Goal: Task Accomplishment & Management: Complete application form

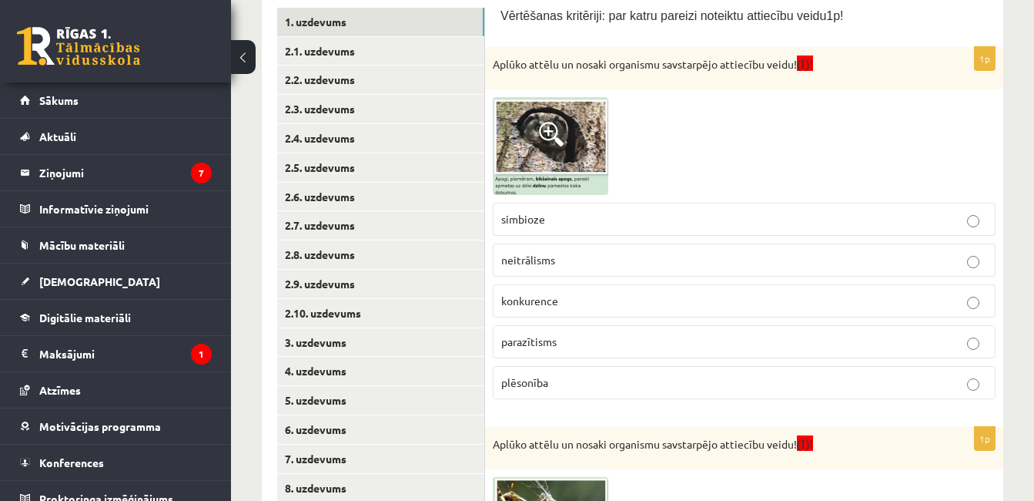
scroll to position [263, 0]
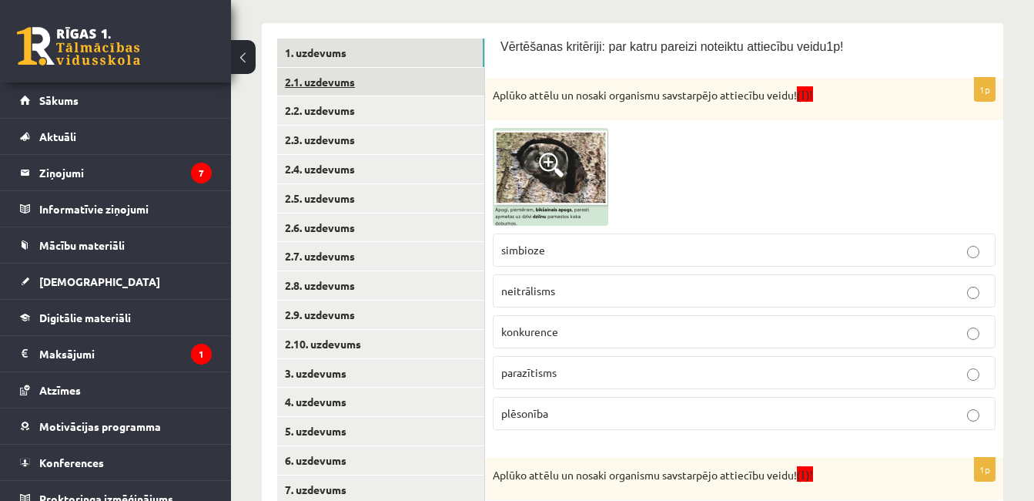
click at [460, 89] on link "2.1. uzdevums" at bounding box center [380, 82] width 207 height 28
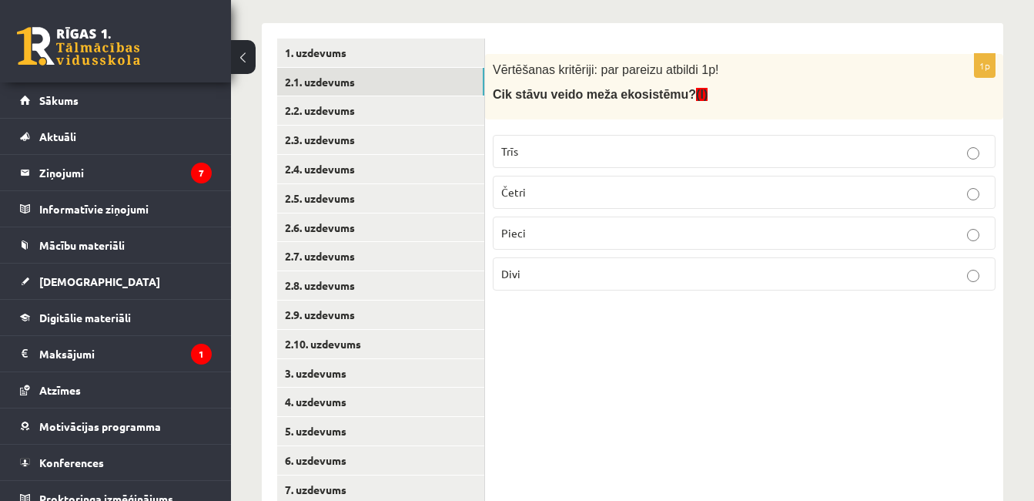
click at [665, 182] on label "Četri" at bounding box center [744, 192] width 503 height 33
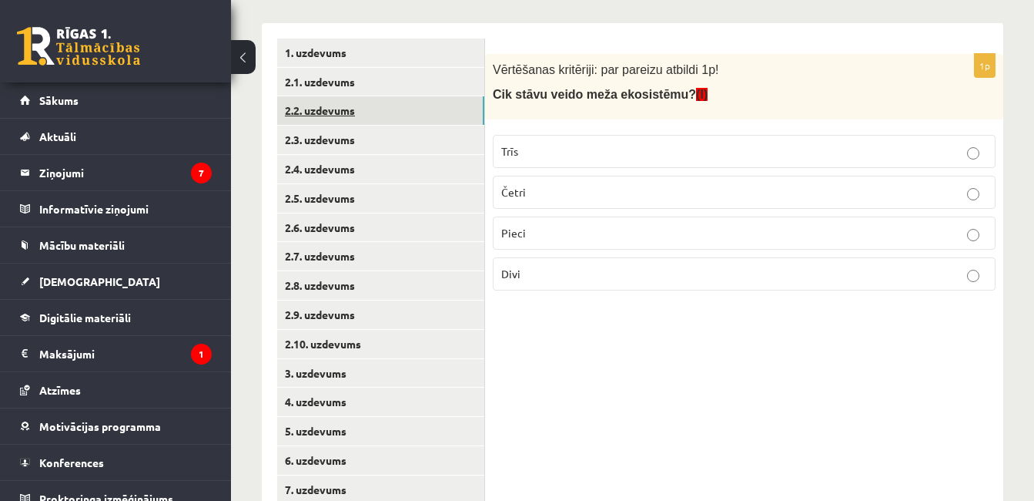
click at [399, 114] on link "2.2. uzdevums" at bounding box center [380, 110] width 207 height 28
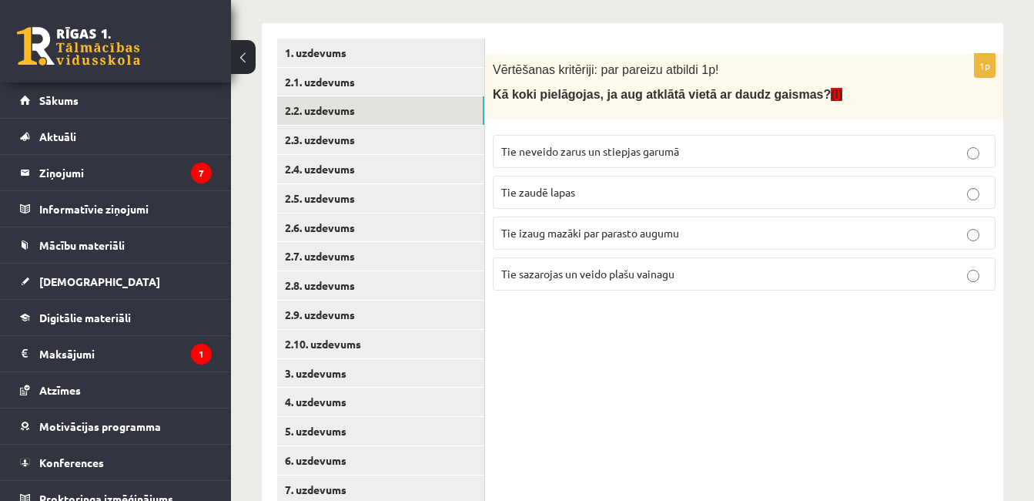
click at [625, 281] on p "Tie sazarojas un veido plašu vainagu" at bounding box center [744, 274] width 486 height 16
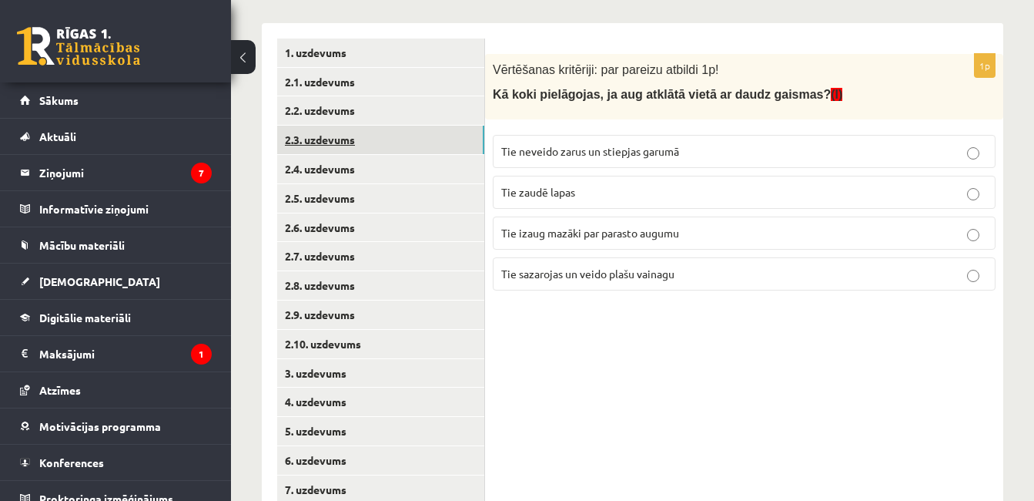
click at [414, 146] on link "2.3. uzdevums" at bounding box center [380, 140] width 207 height 28
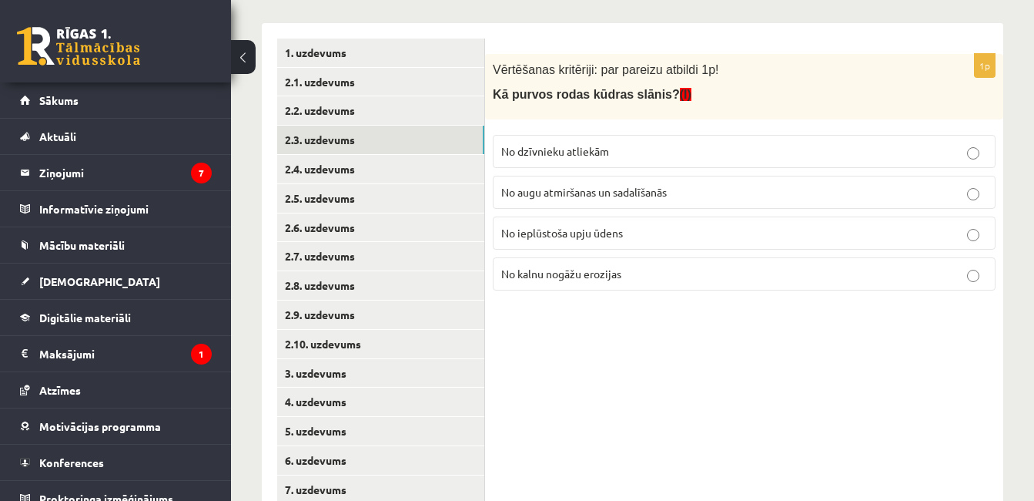
click at [831, 180] on label "No augu atmiršanas un sadalīšanās" at bounding box center [744, 192] width 503 height 33
click at [454, 160] on link "2.4. uzdevums" at bounding box center [380, 169] width 207 height 28
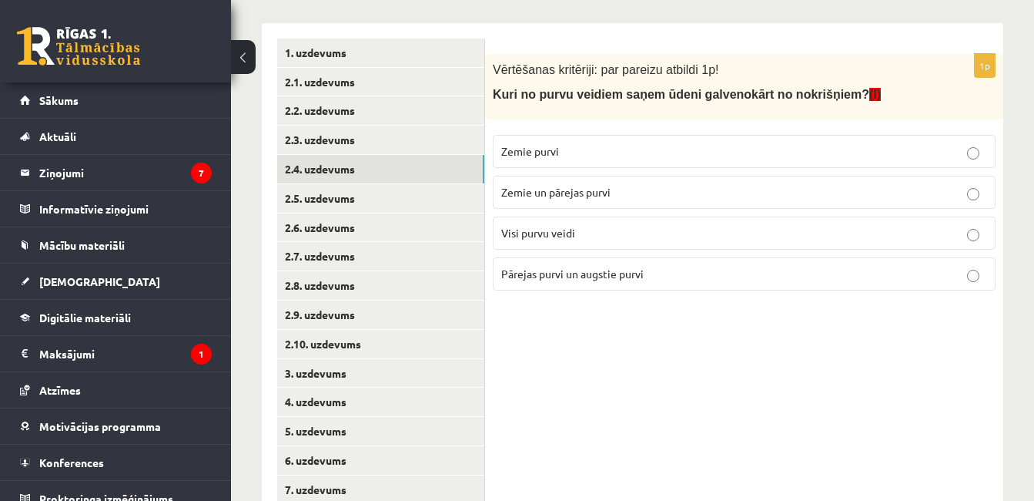
click at [575, 198] on span "Zemie un pārejas purvi" at bounding box center [555, 192] width 109 height 14
click at [555, 280] on p "Pārejas purvi un augstie purvi" at bounding box center [744, 274] width 486 height 16
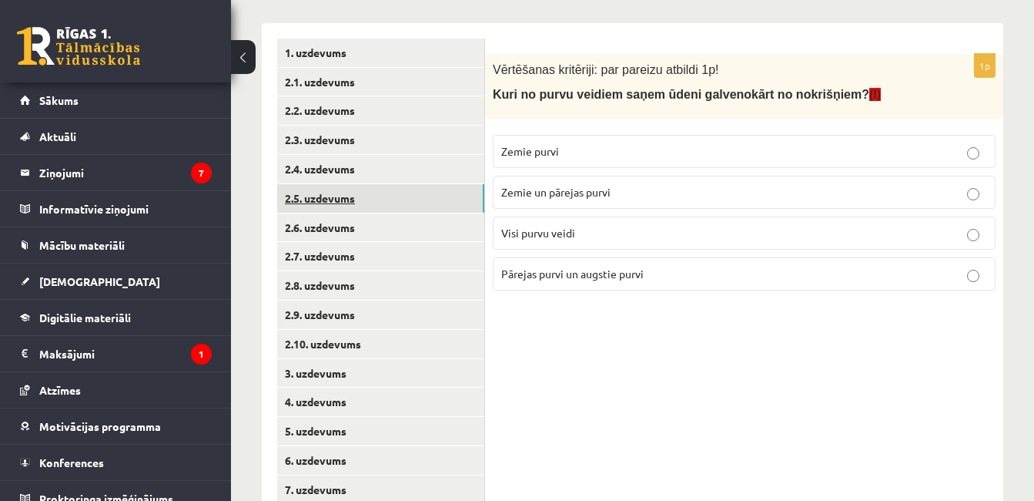
click at [442, 197] on link "2.5. uzdevums" at bounding box center [380, 198] width 207 height 28
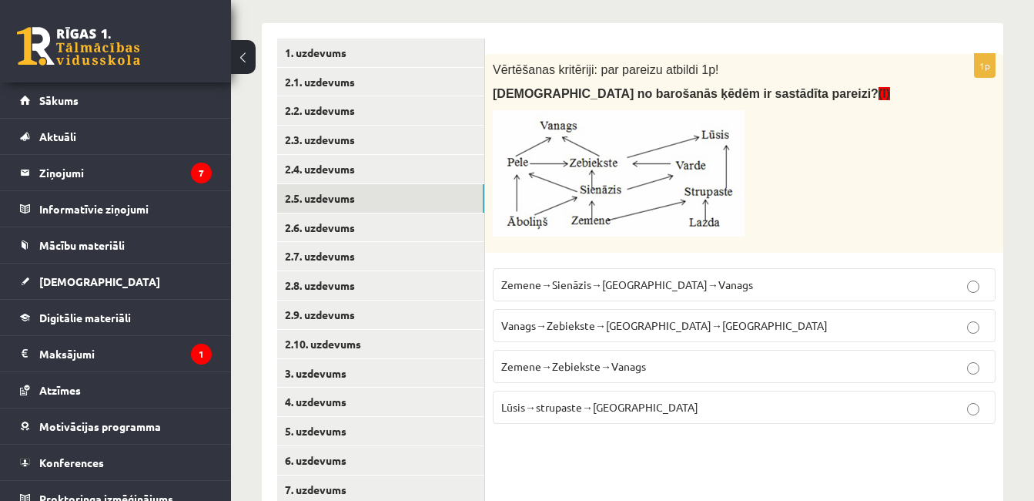
click at [608, 277] on p "Zemene→Sienāzis→Zebiekste→Vanags" at bounding box center [744, 285] width 486 height 16
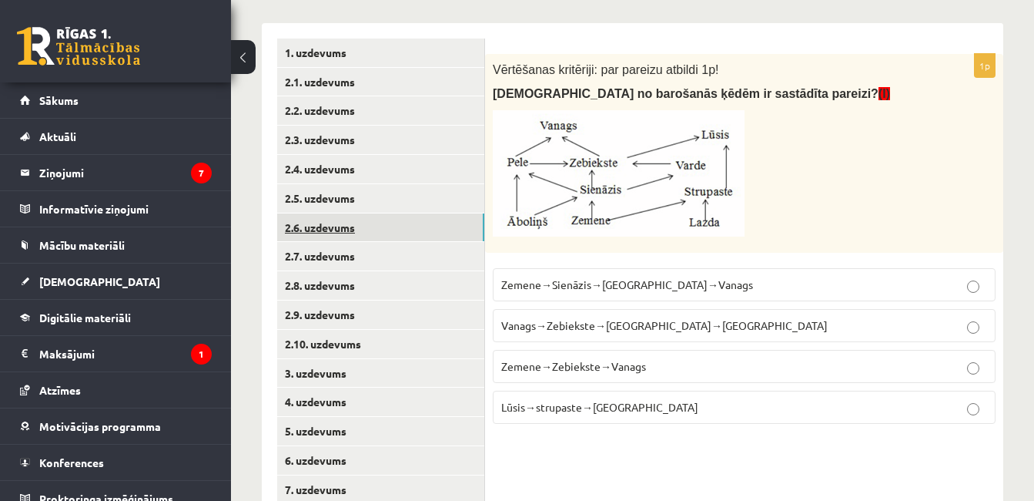
click at [457, 226] on link "2.6. uzdevums" at bounding box center [380, 227] width 207 height 28
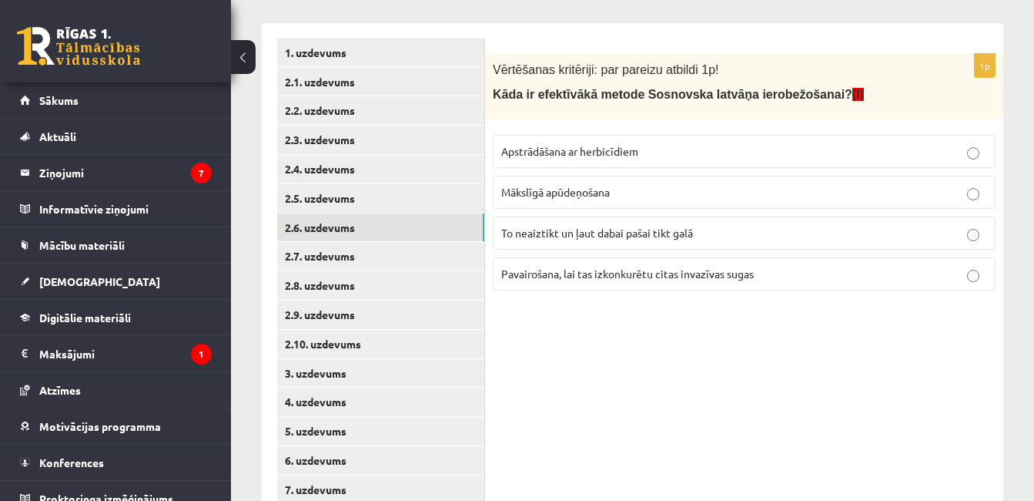
click at [604, 141] on label "Apstrādāšana ar herbicīdiem" at bounding box center [744, 151] width 503 height 33
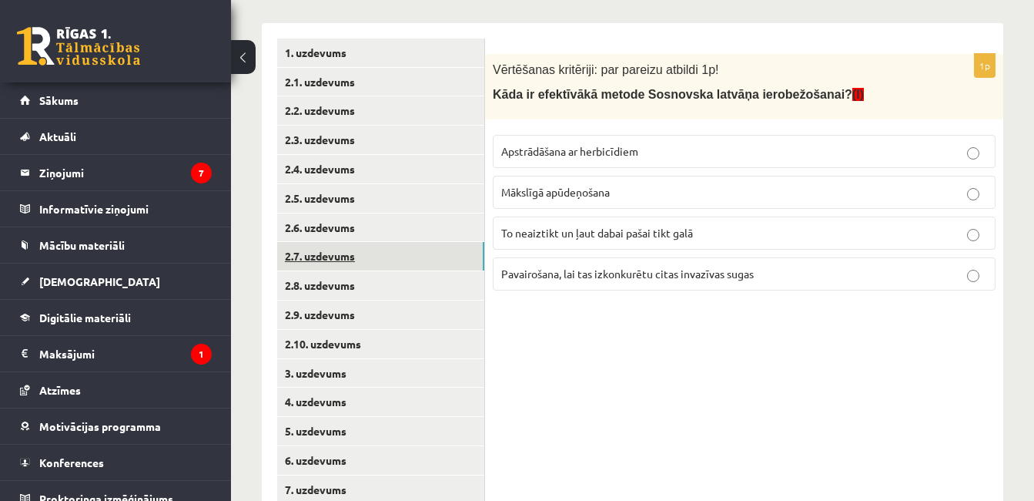
click at [441, 250] on link "2.7. uzdevums" at bounding box center [380, 256] width 207 height 28
click at [585, 268] on span "Ziemeļvidzemes biosfēras rezervāts" at bounding box center [588, 272] width 174 height 14
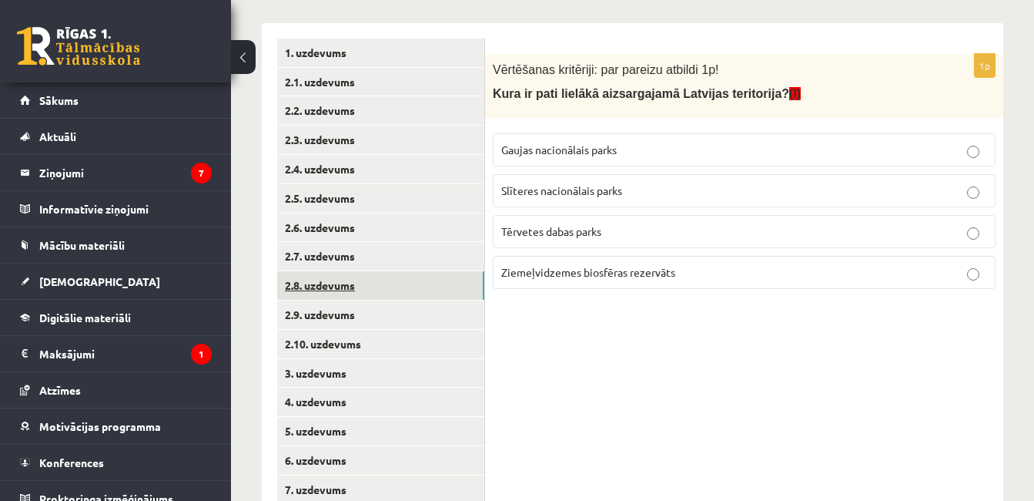
click at [462, 283] on link "2.8. uzdevums" at bounding box center [380, 285] width 207 height 28
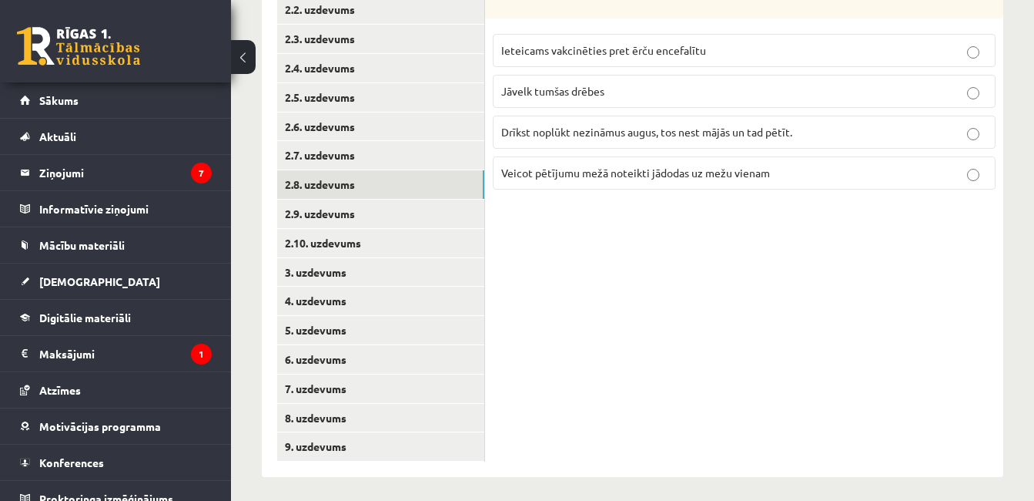
scroll to position [370, 0]
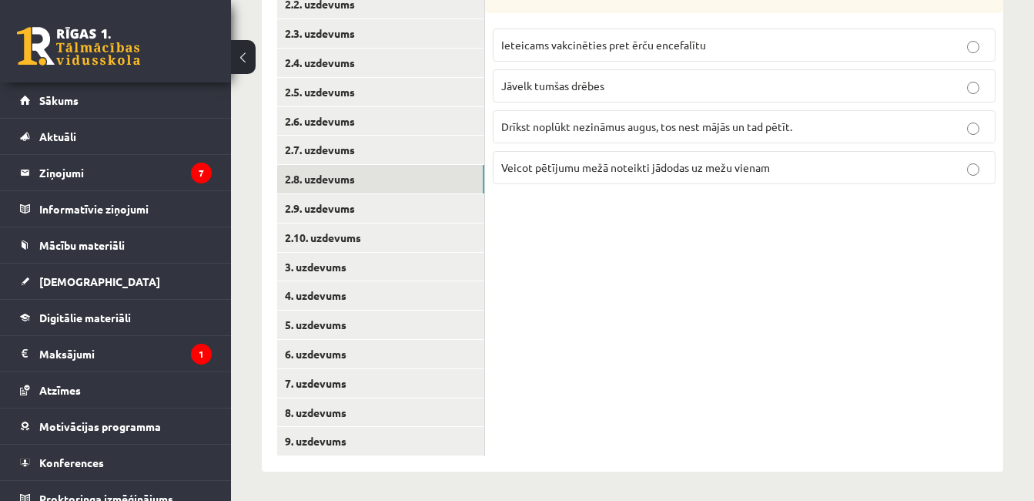
click at [755, 42] on p "Ieteicams vakcinēties pret ērču encefalītu" at bounding box center [744, 45] width 486 height 16
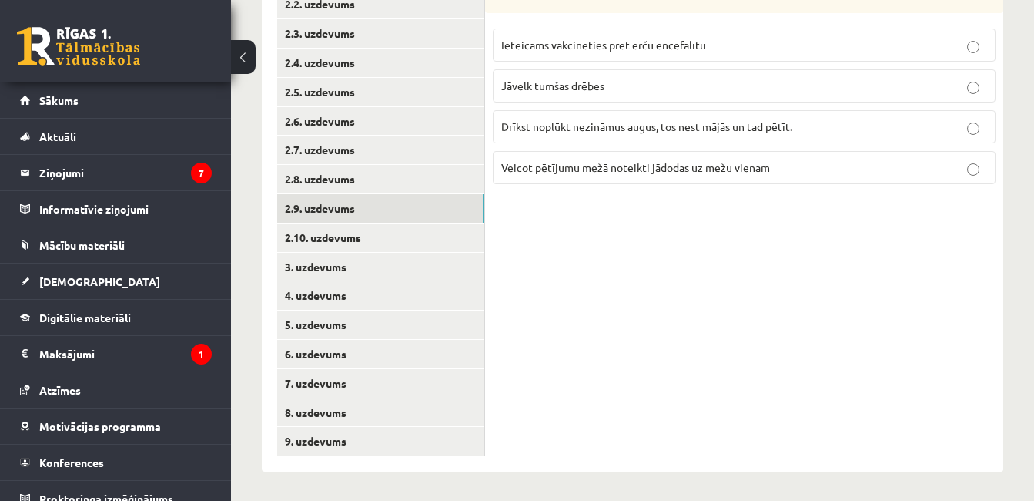
click at [464, 207] on link "2.9. uzdevums" at bounding box center [380, 208] width 207 height 28
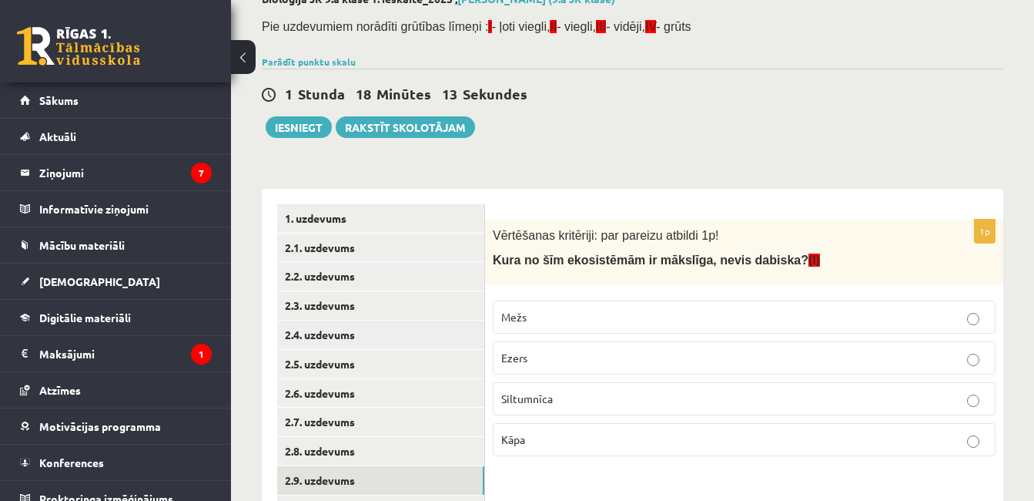
scroll to position [123, 0]
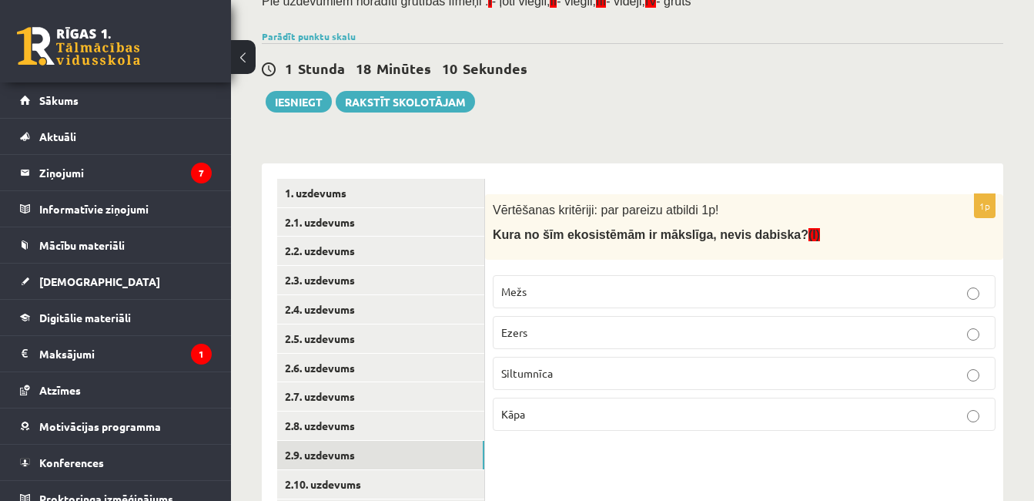
click at [768, 372] on p "Siltumnīca" at bounding box center [744, 373] width 486 height 16
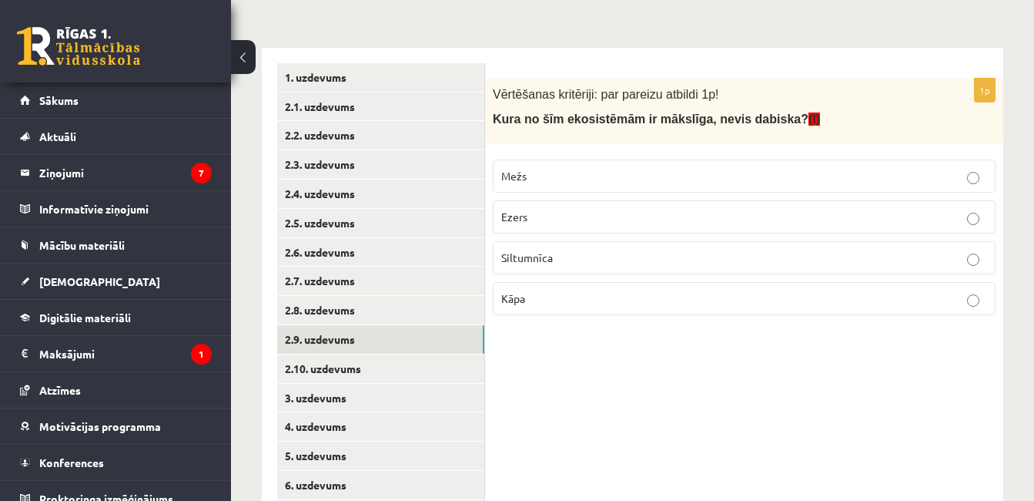
scroll to position [246, 0]
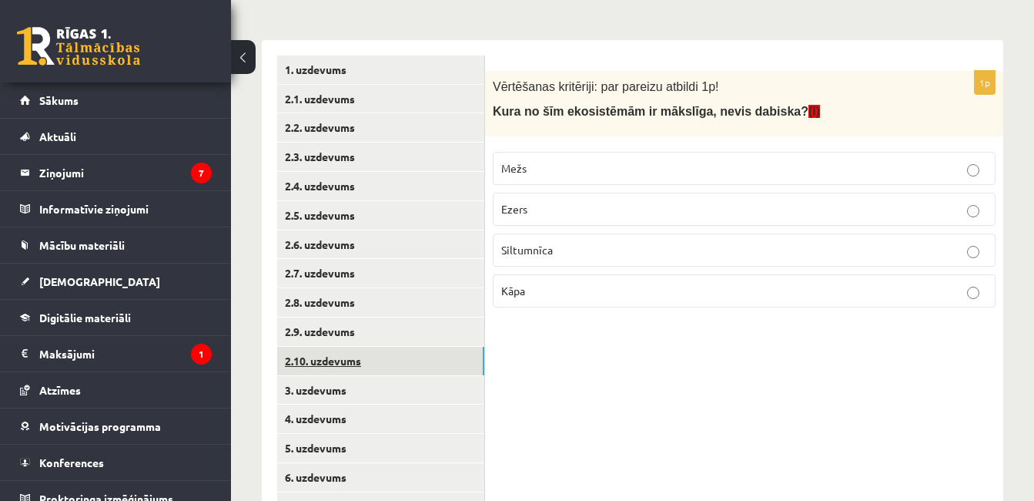
click at [463, 364] on link "2.10. uzdevums" at bounding box center [380, 361] width 207 height 28
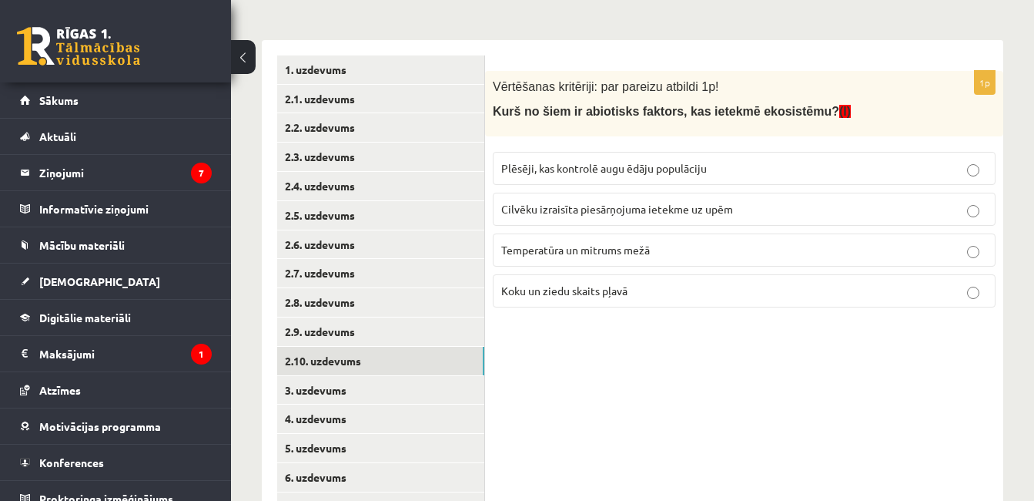
click at [619, 249] on span "Temperatūra un mitrums mežā" at bounding box center [575, 250] width 149 height 14
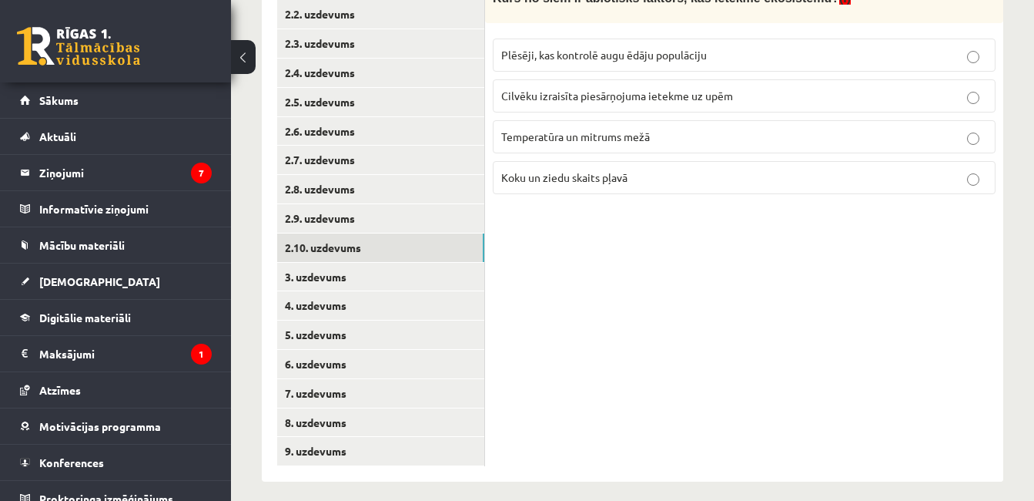
scroll to position [370, 0]
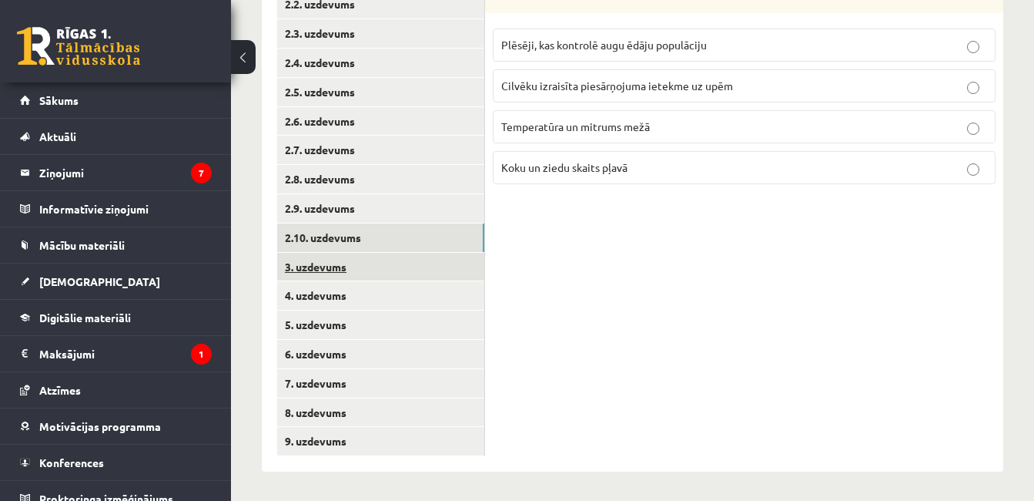
click at [419, 267] on link "3. uzdevums" at bounding box center [380, 267] width 207 height 28
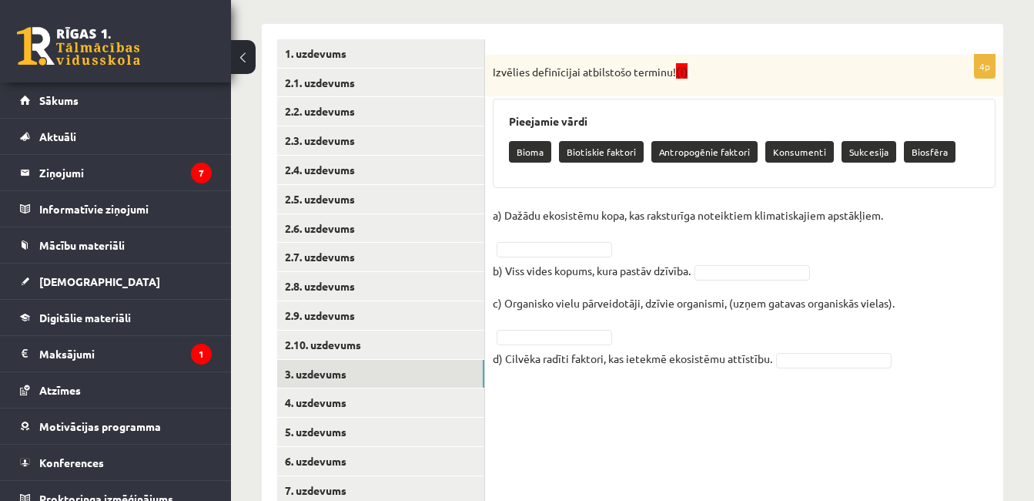
scroll to position [246, 0]
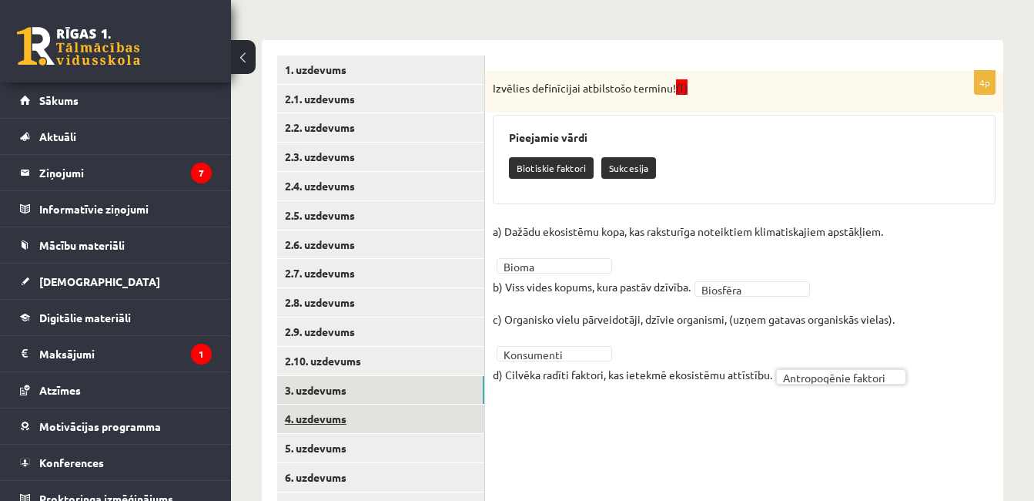
click at [421, 417] on link "4. uzdevums" at bounding box center [380, 418] width 207 height 28
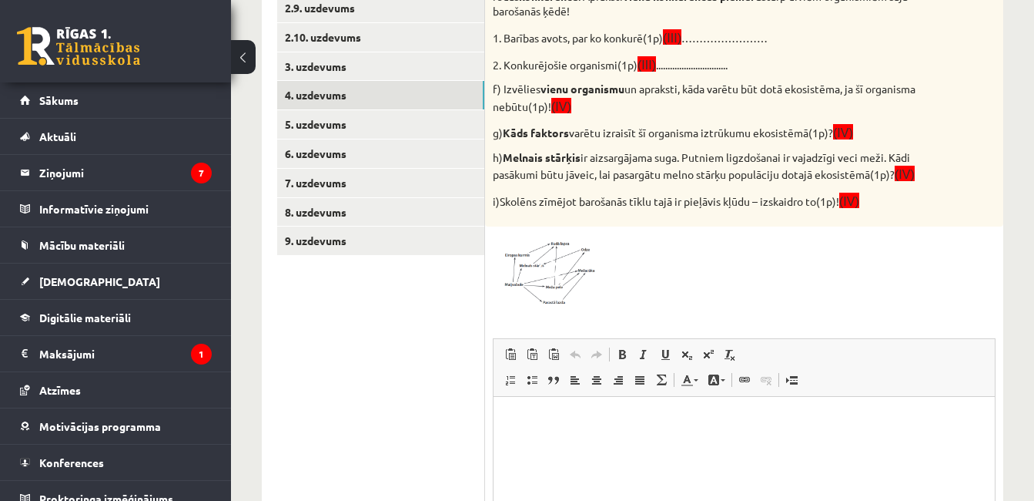
scroll to position [585, 0]
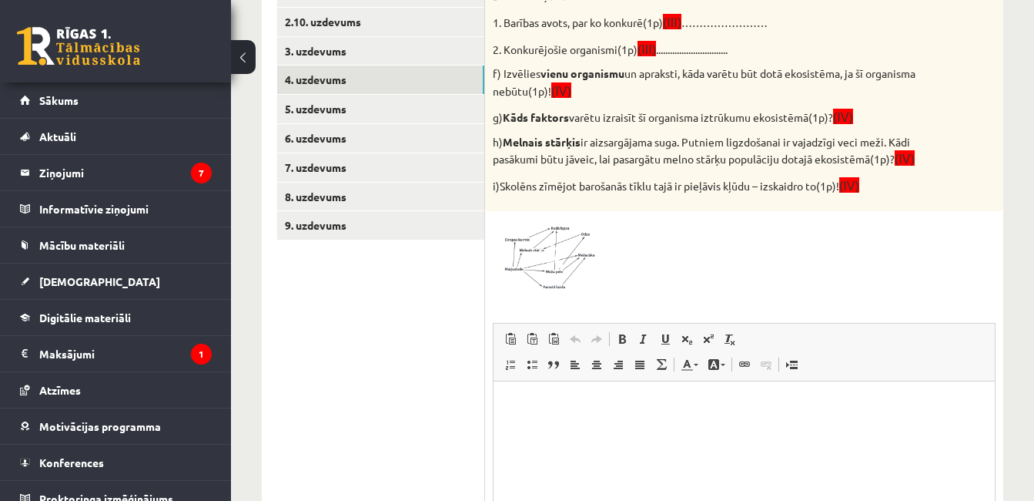
click at [582, 263] on img at bounding box center [551, 256] width 116 height 74
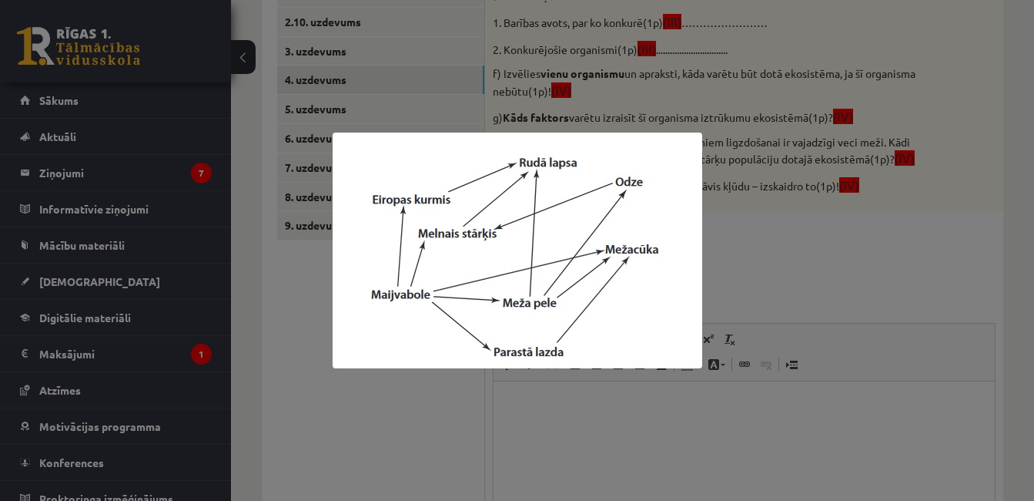
click at [864, 251] on div at bounding box center [517, 250] width 1034 height 501
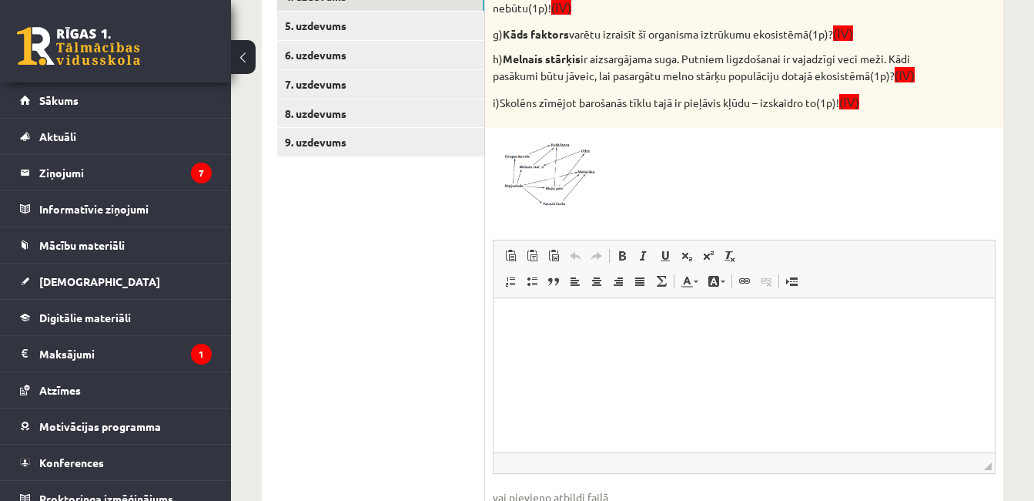
scroll to position [705, 0]
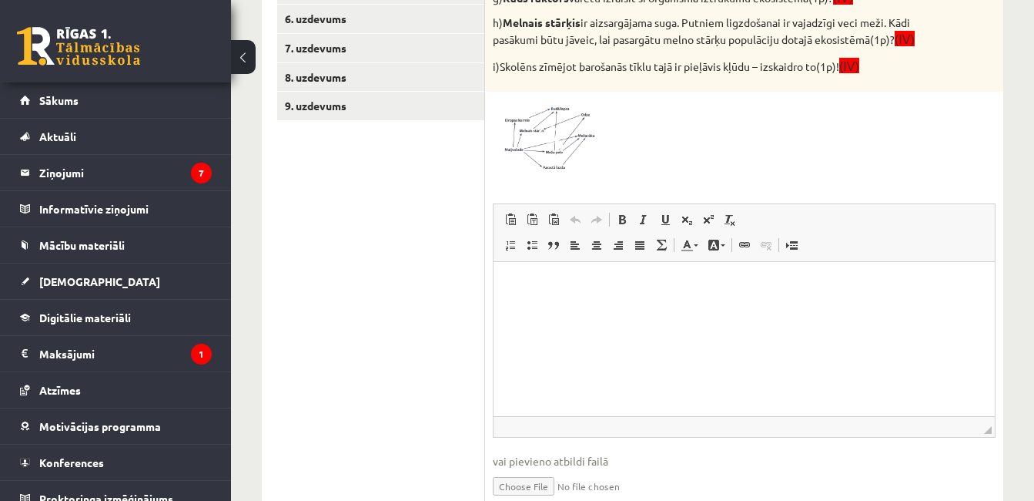
click at [723, 283] on p "Визуальный текстовый редактор, wiswyg-editor-user-answer-47024886470200" at bounding box center [744, 285] width 471 height 16
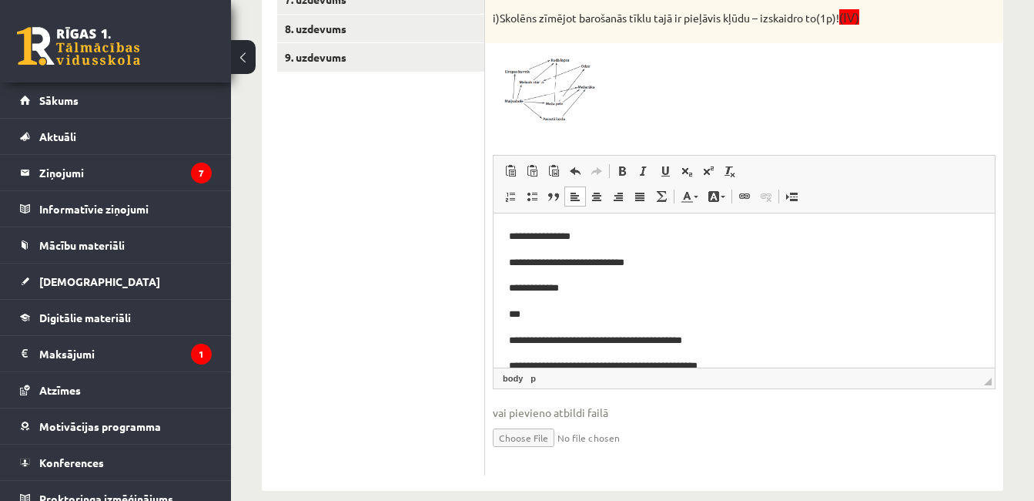
scroll to position [28, 0]
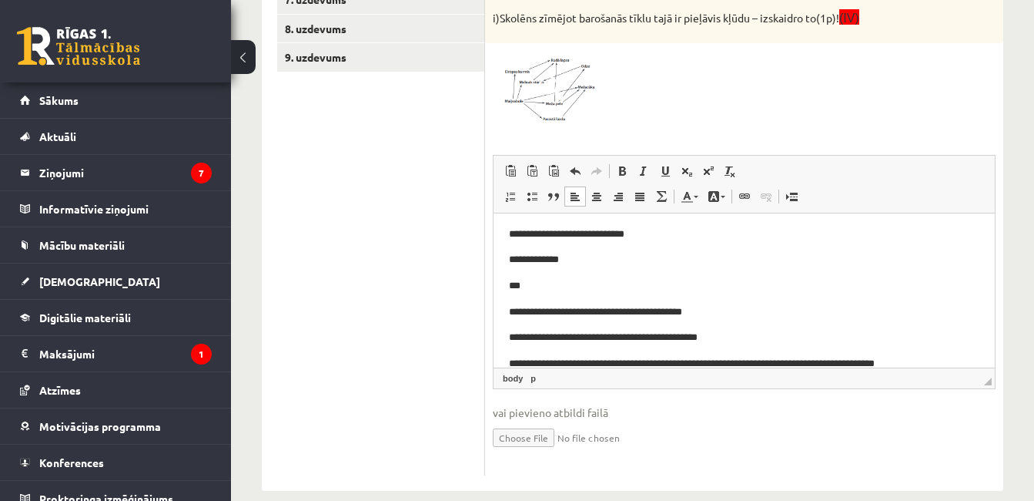
drag, startPoint x: 987, startPoint y: 327, endPoint x: 1491, endPoint y: 503, distance: 534.5
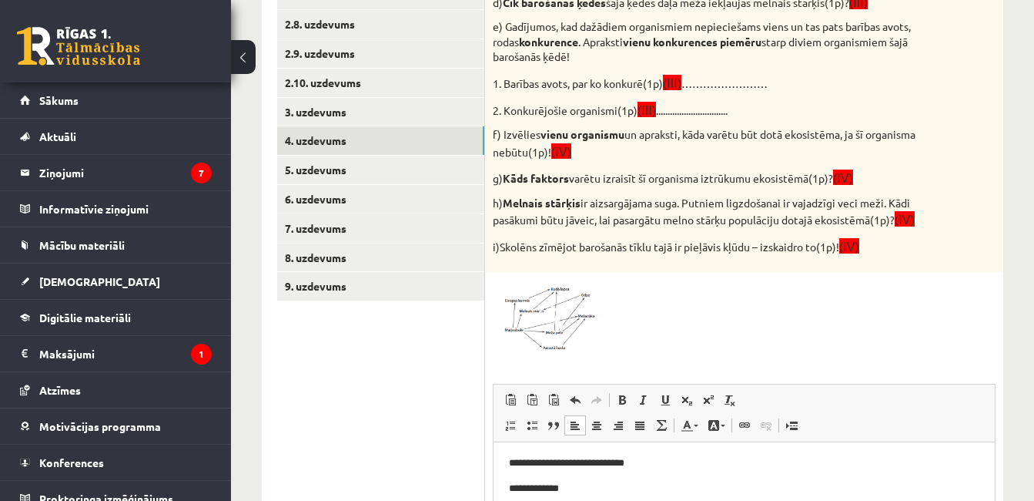
scroll to position [516, 0]
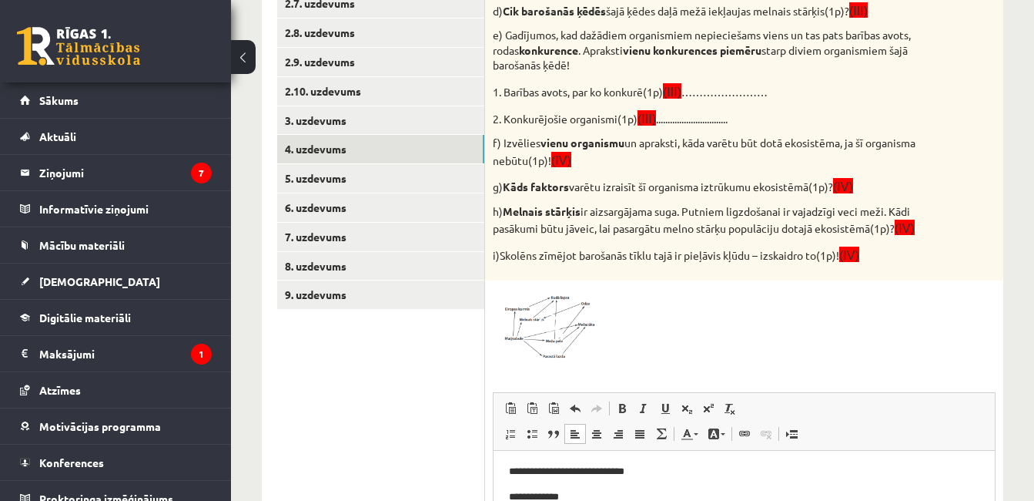
drag, startPoint x: 1034, startPoint y: 219, endPoint x: 515, endPoint y: 211, distance: 519.2
click at [515, 211] on strong "Melnais stārķis" at bounding box center [542, 211] width 78 height 14
click at [444, 183] on link "5. uzdevums" at bounding box center [380, 178] width 207 height 28
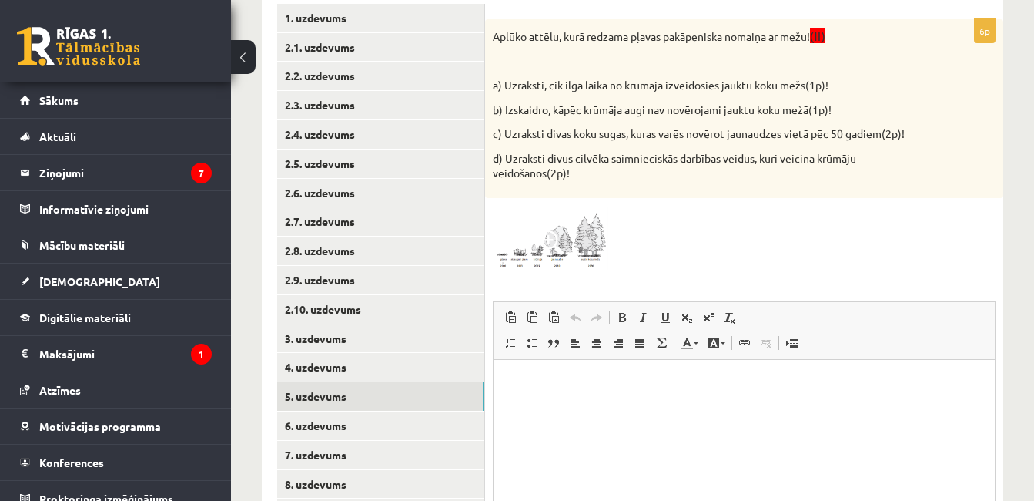
scroll to position [302, 0]
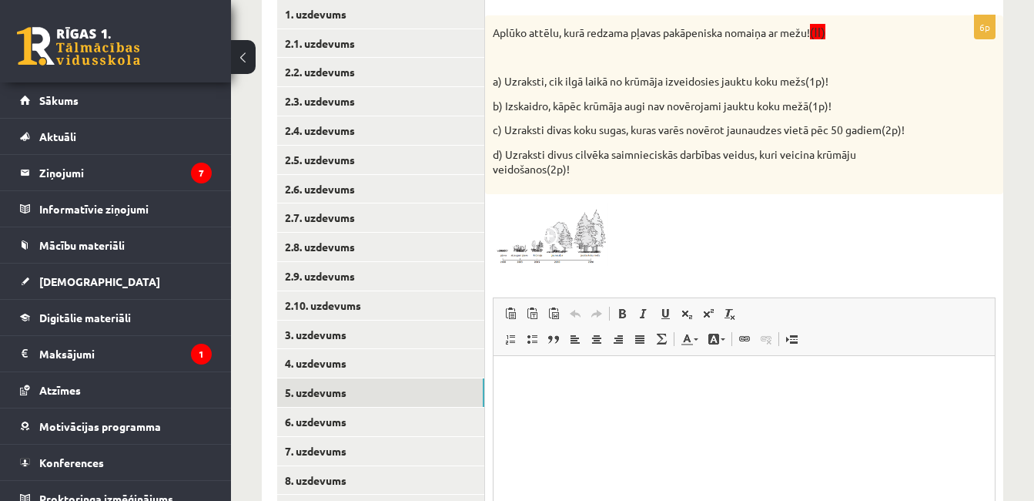
click at [563, 237] on span at bounding box center [551, 238] width 25 height 25
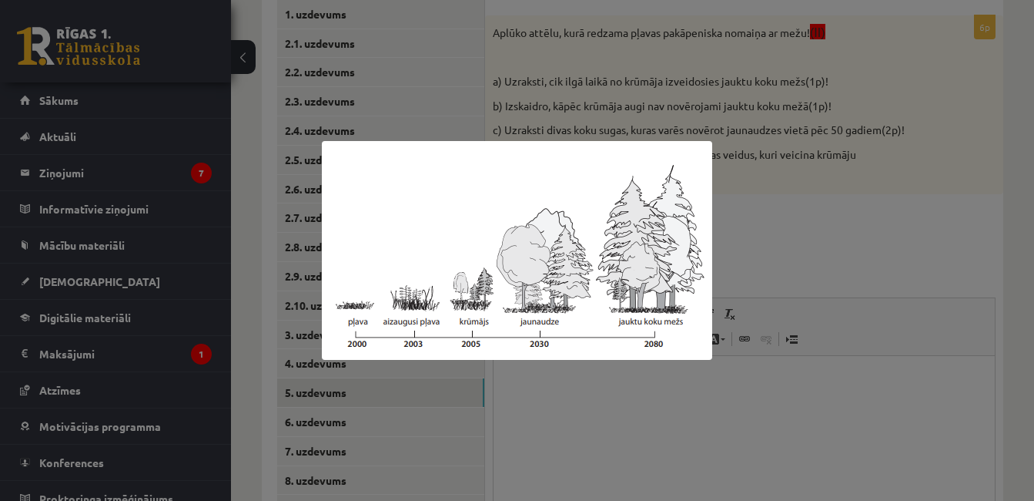
click at [921, 197] on div at bounding box center [517, 250] width 1034 height 501
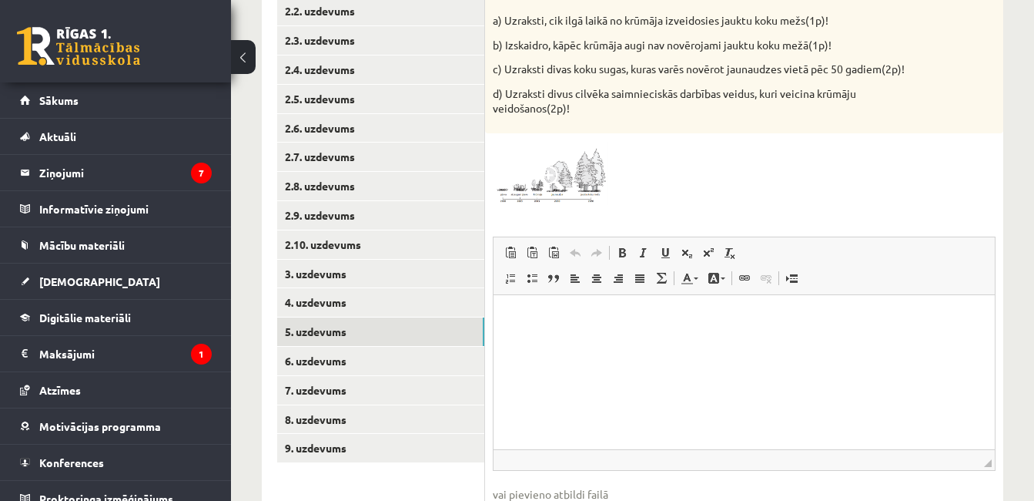
scroll to position [364, 0]
click at [595, 167] on img at bounding box center [551, 172] width 116 height 65
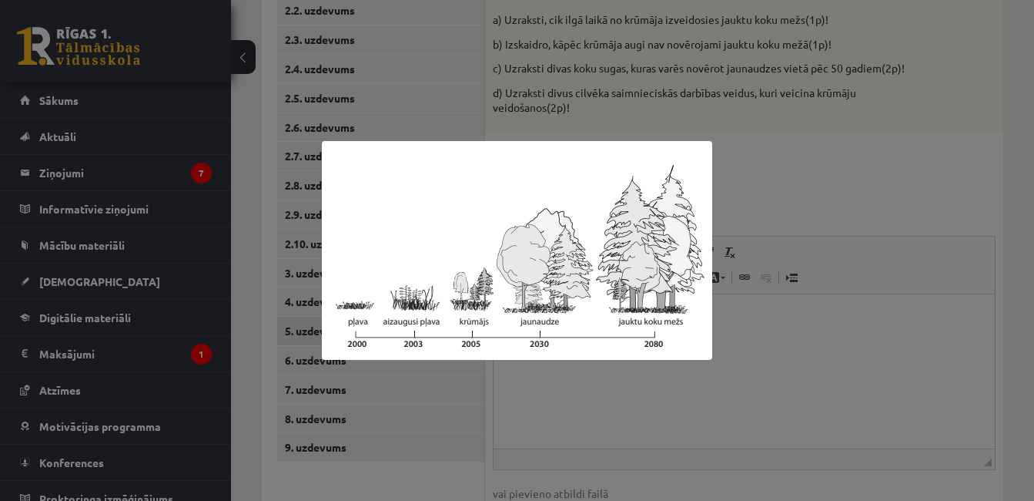
click at [813, 156] on div at bounding box center [517, 250] width 1034 height 501
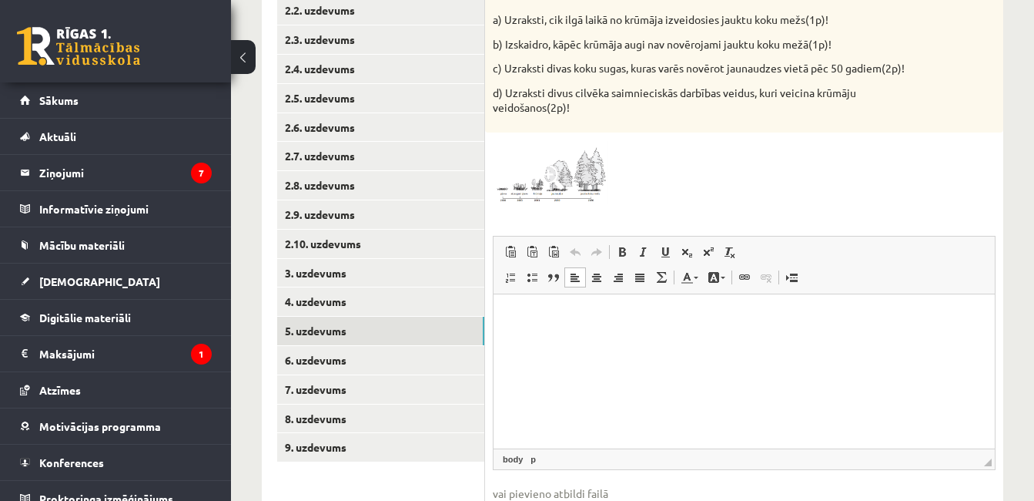
click at [535, 310] on p "Визуальный текстовый редактор, wiswyg-editor-user-answer-47024847755040" at bounding box center [744, 317] width 471 height 16
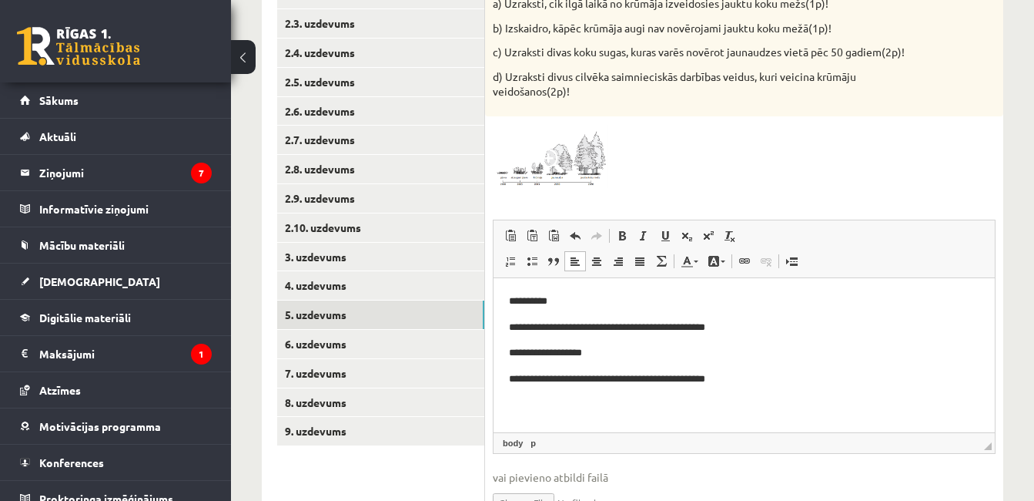
scroll to position [385, 0]
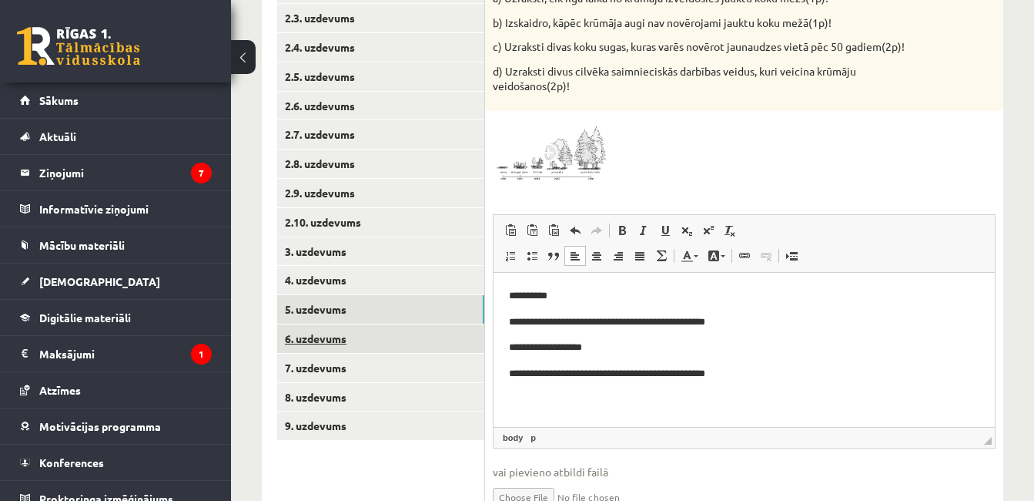
click at [461, 339] on link "6. uzdevums" at bounding box center [380, 338] width 207 height 28
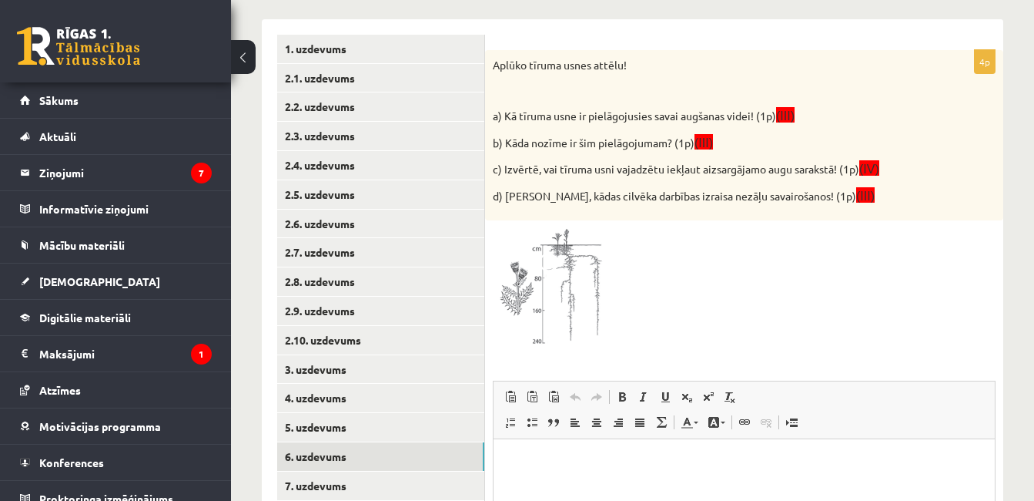
scroll to position [277, 0]
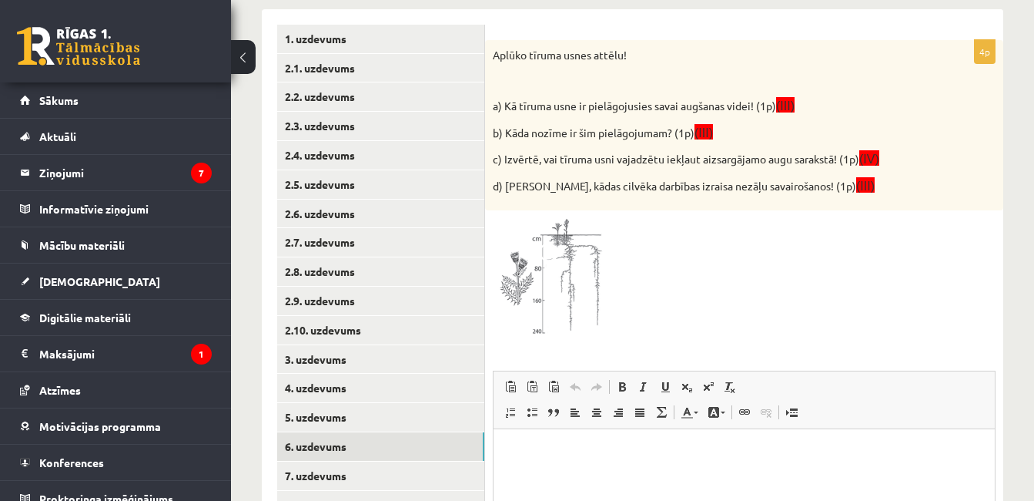
click at [543, 251] on span at bounding box center [551, 255] width 25 height 25
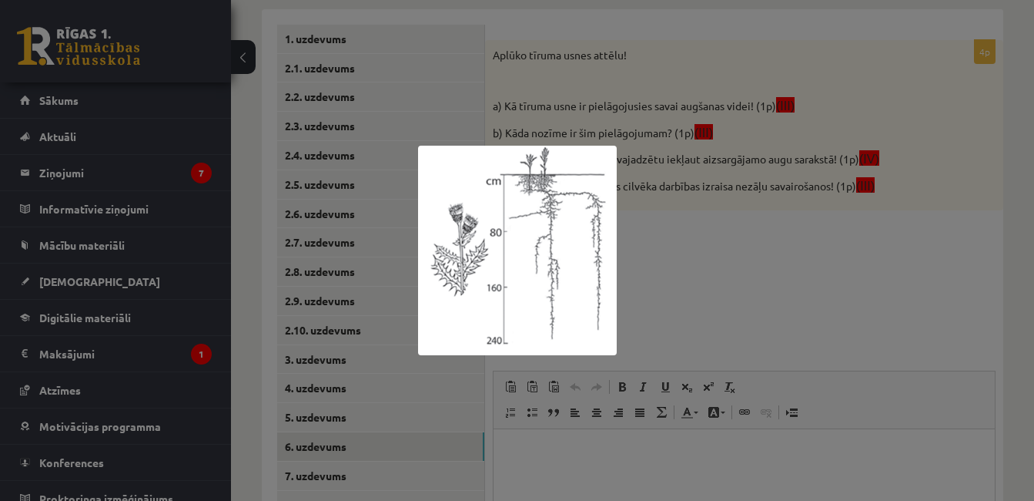
click at [819, 264] on div at bounding box center [517, 250] width 1034 height 501
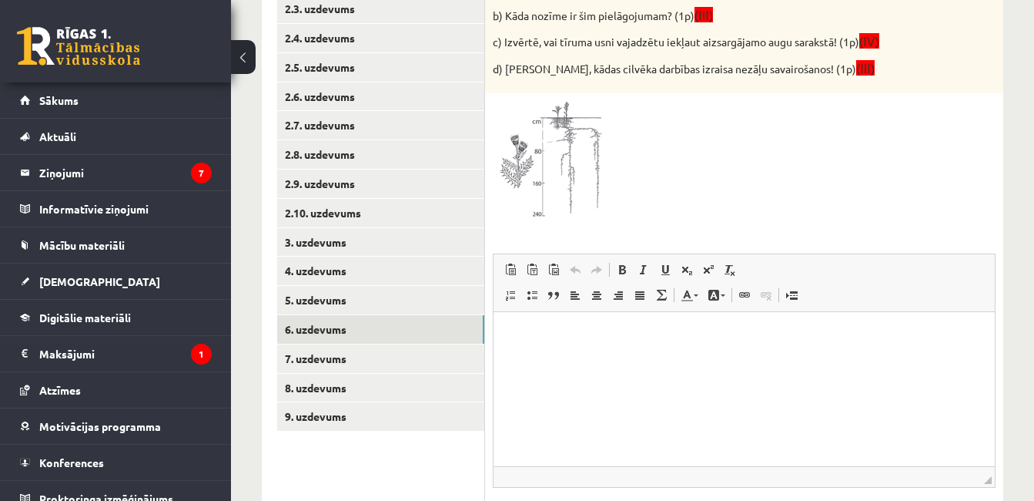
scroll to position [397, 0]
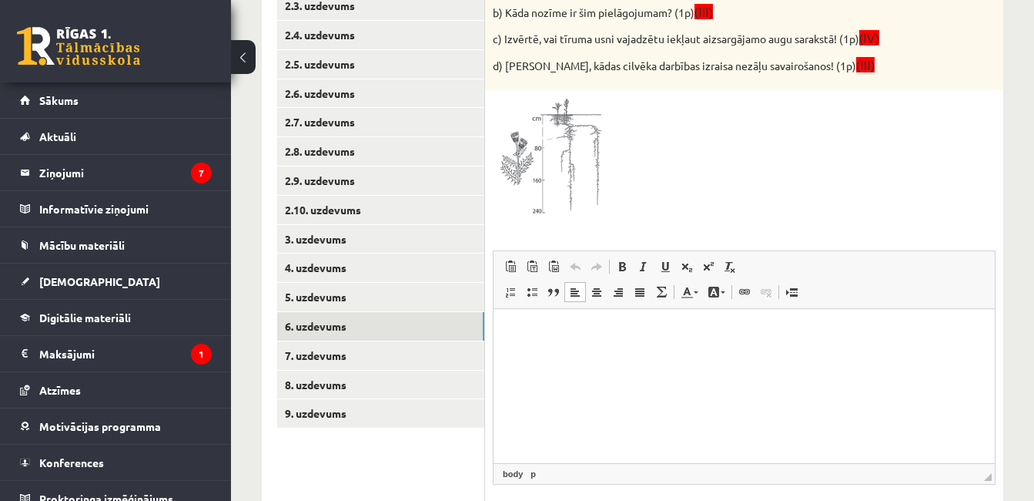
click at [615, 312] on html at bounding box center [744, 332] width 501 height 47
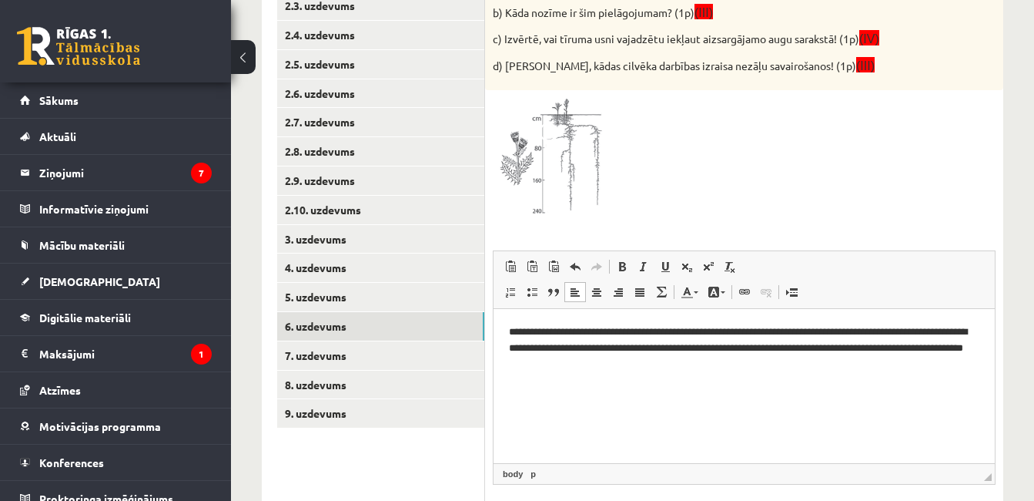
click at [772, 332] on p "**********" at bounding box center [744, 348] width 471 height 48
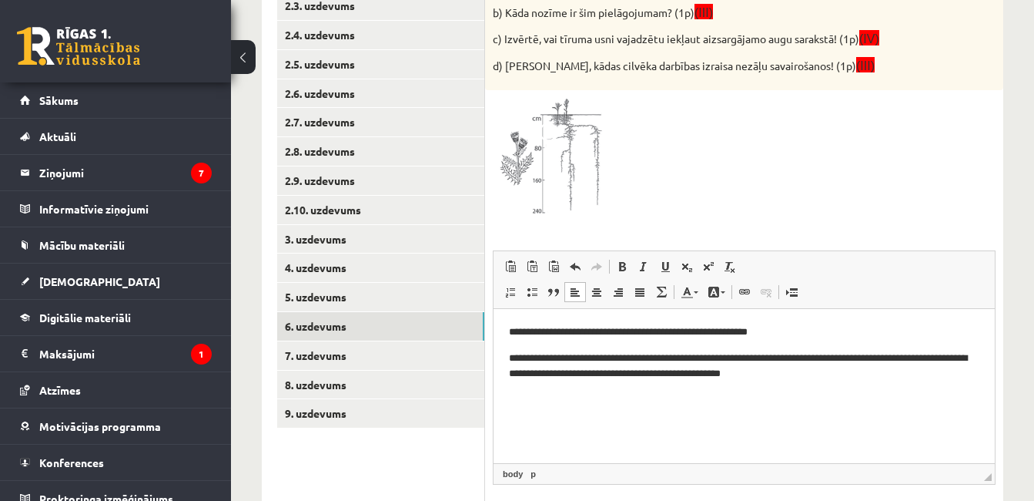
click at [746, 359] on p "**********" at bounding box center [744, 366] width 471 height 32
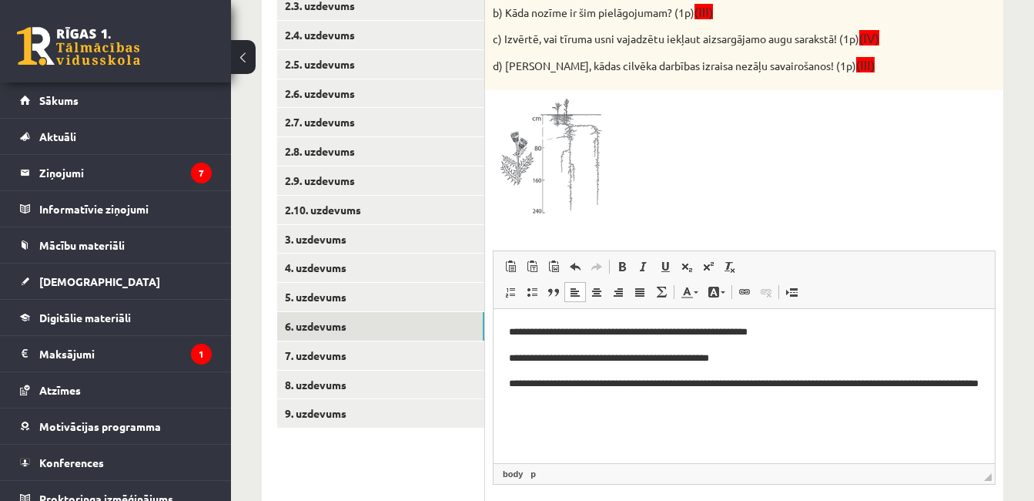
click at [711, 382] on p "**********" at bounding box center [744, 392] width 471 height 32
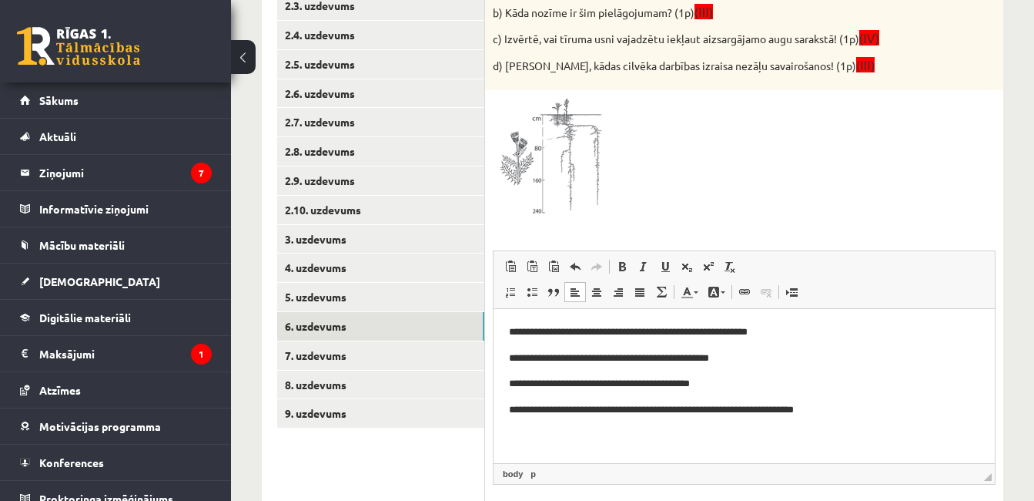
click at [849, 409] on p "**********" at bounding box center [744, 410] width 471 height 16
click at [462, 347] on link "7. uzdevums" at bounding box center [380, 355] width 207 height 28
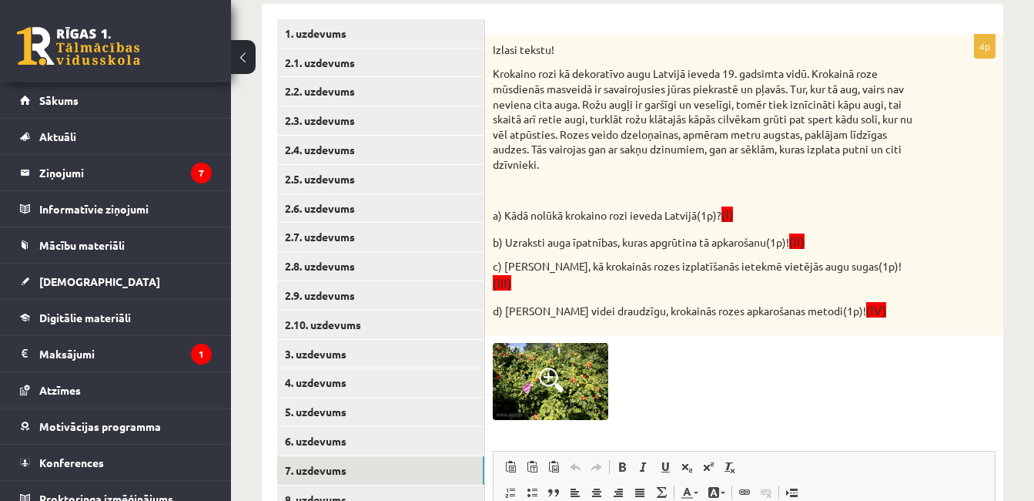
scroll to position [280, 0]
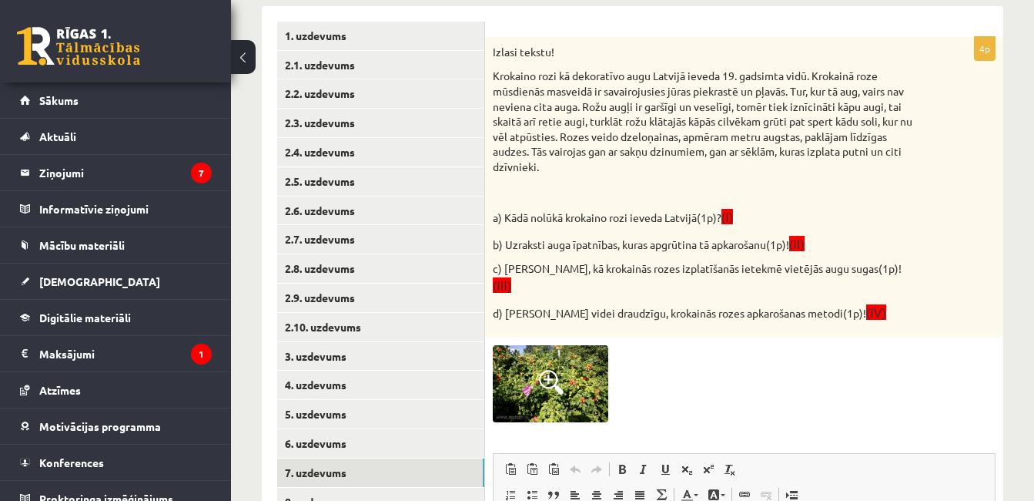
click at [565, 357] on img at bounding box center [551, 383] width 116 height 77
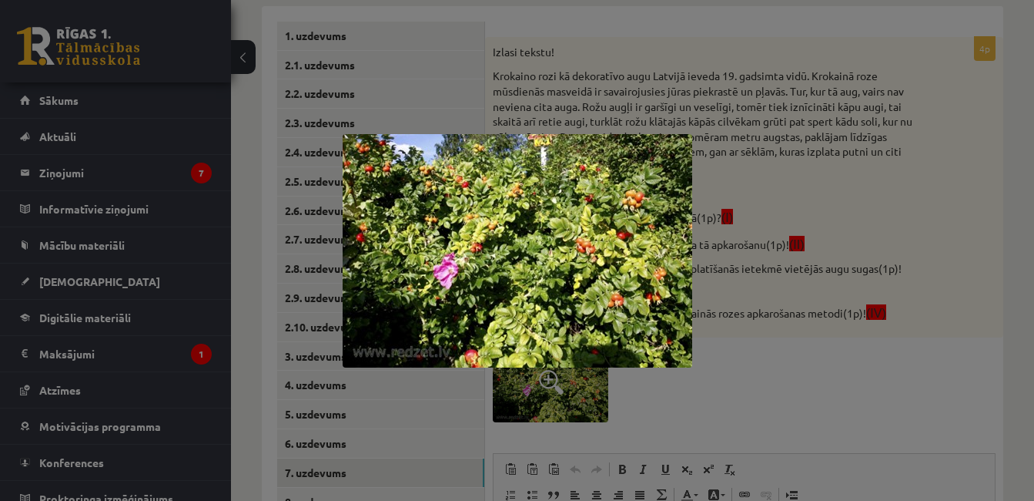
click at [1018, 194] on div at bounding box center [517, 250] width 1034 height 501
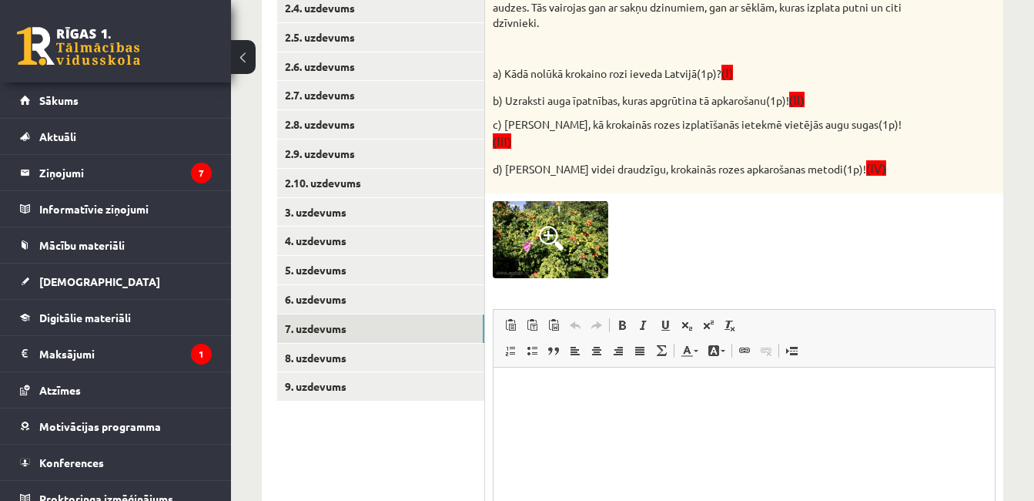
scroll to position [475, 0]
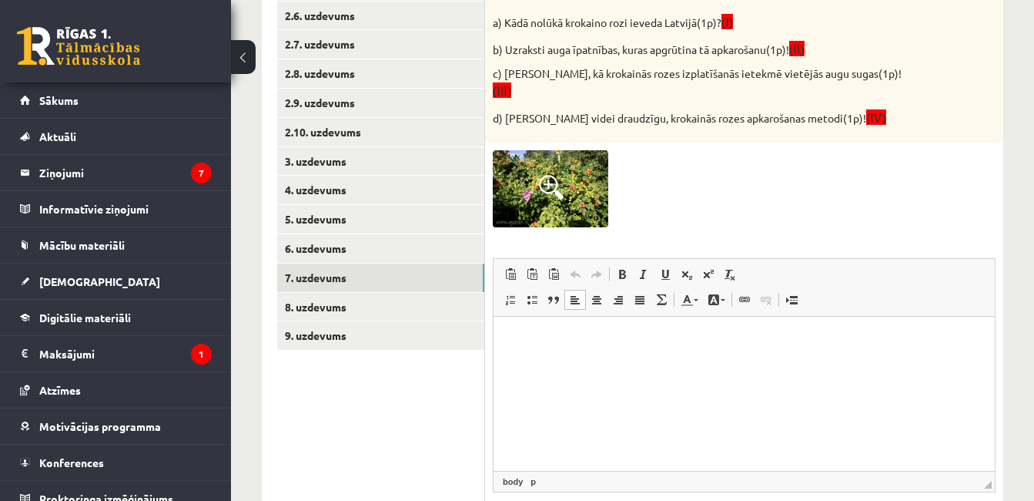
click at [696, 334] on p "Визуальный текстовый редактор, wiswyg-editor-user-answer-47024809952740" at bounding box center [744, 340] width 471 height 16
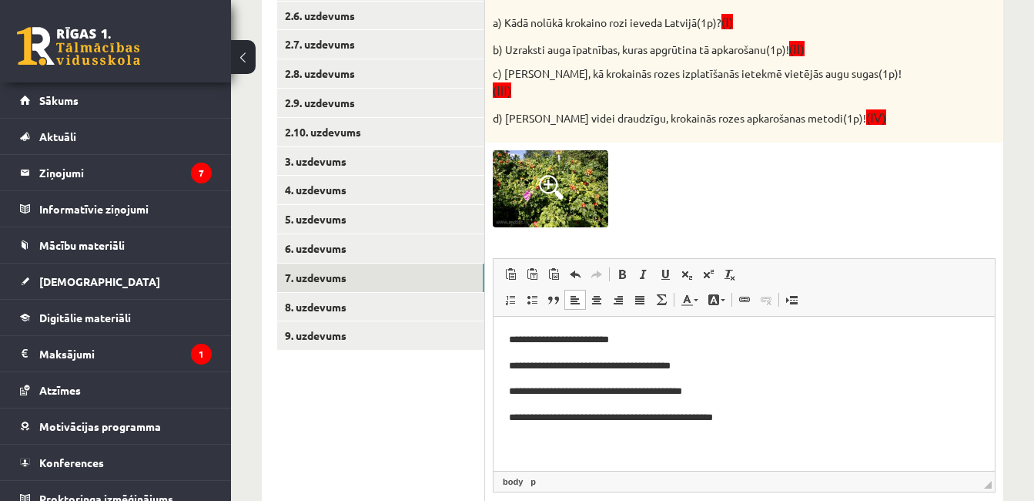
click at [699, 366] on p "**********" at bounding box center [744, 366] width 471 height 16
click at [696, 364] on p "**********" at bounding box center [744, 366] width 471 height 16
click at [464, 303] on link "8. uzdevums" at bounding box center [380, 307] width 207 height 28
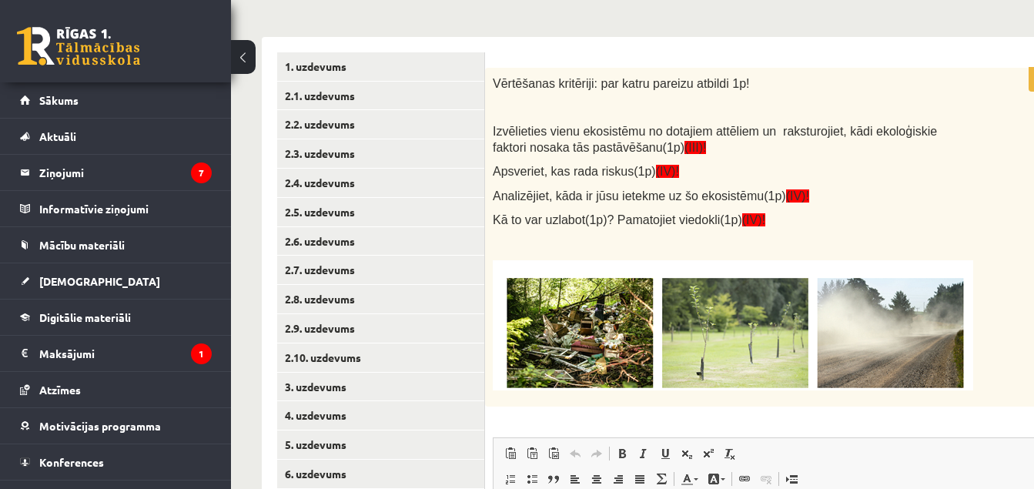
scroll to position [231, 0]
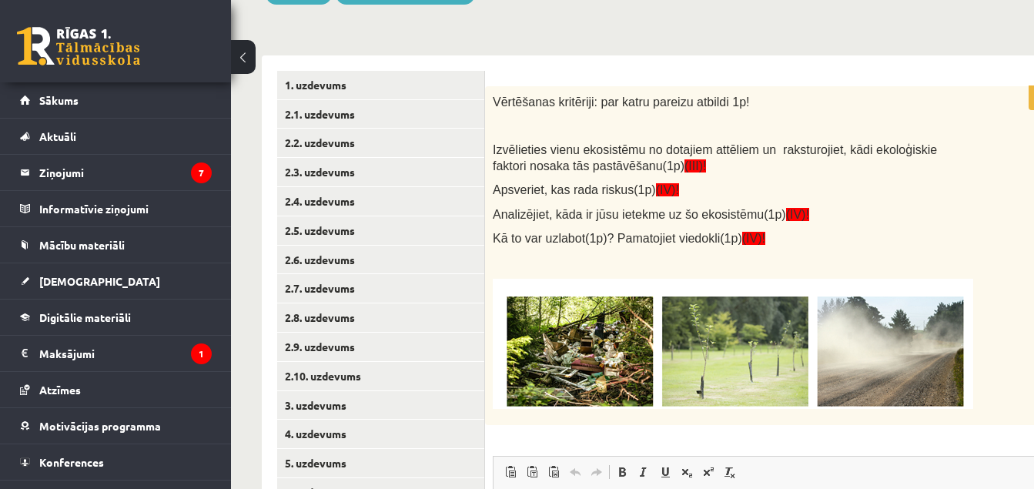
click at [980, 175] on div "Vērtēšanas kritēriji: par katru pareizu atbildi 1p! Izvēlieties vienu ekosistēm…" at bounding box center [771, 255] width 573 height 339
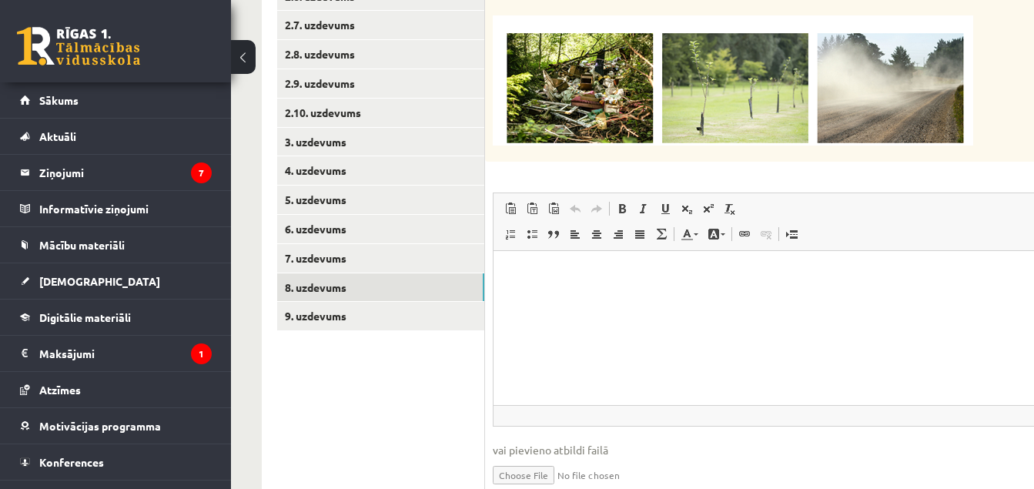
scroll to position [497, 0]
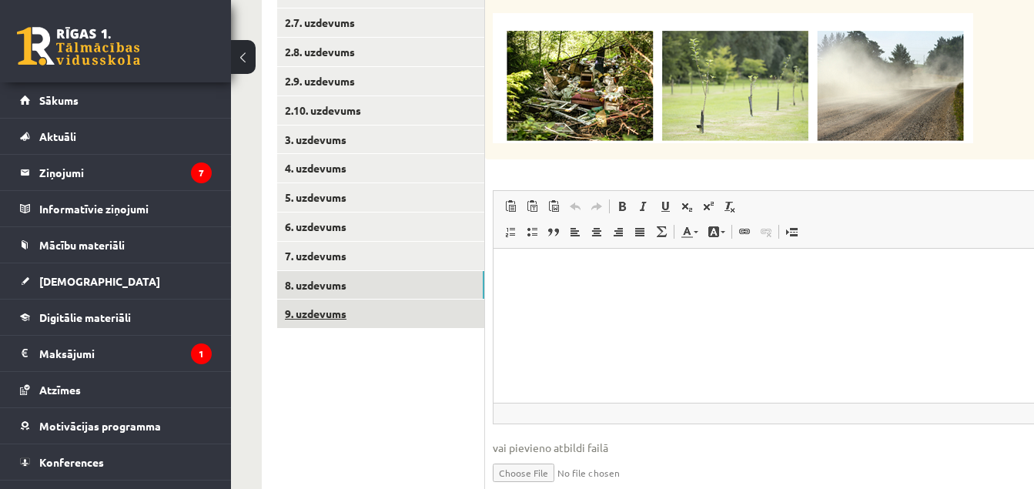
click at [453, 313] on link "9. uzdevums" at bounding box center [380, 314] width 207 height 28
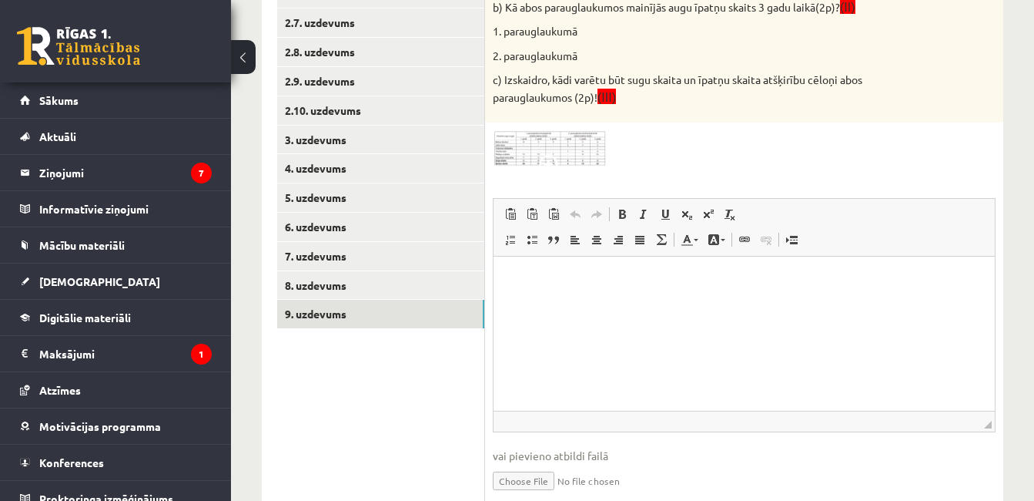
scroll to position [0, 0]
click at [458, 286] on link "8. uzdevums" at bounding box center [380, 285] width 207 height 28
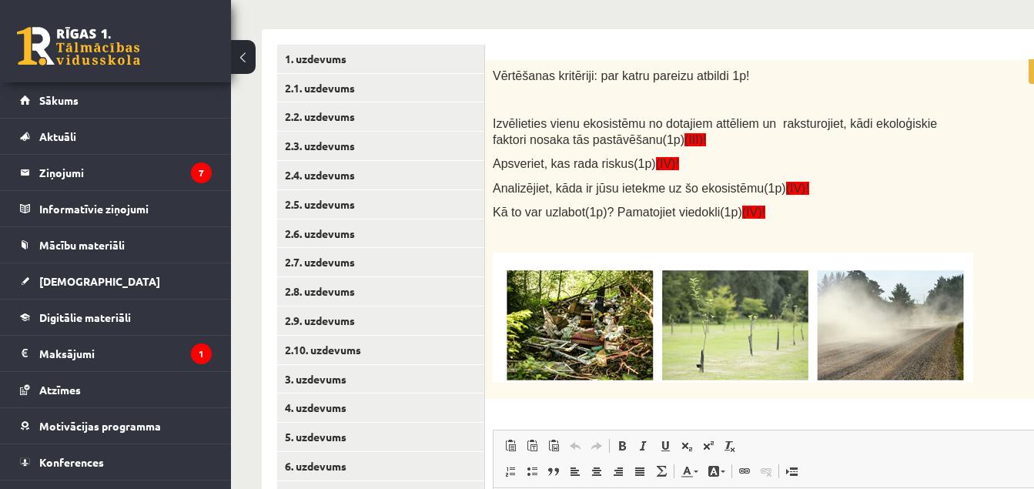
scroll to position [250, 0]
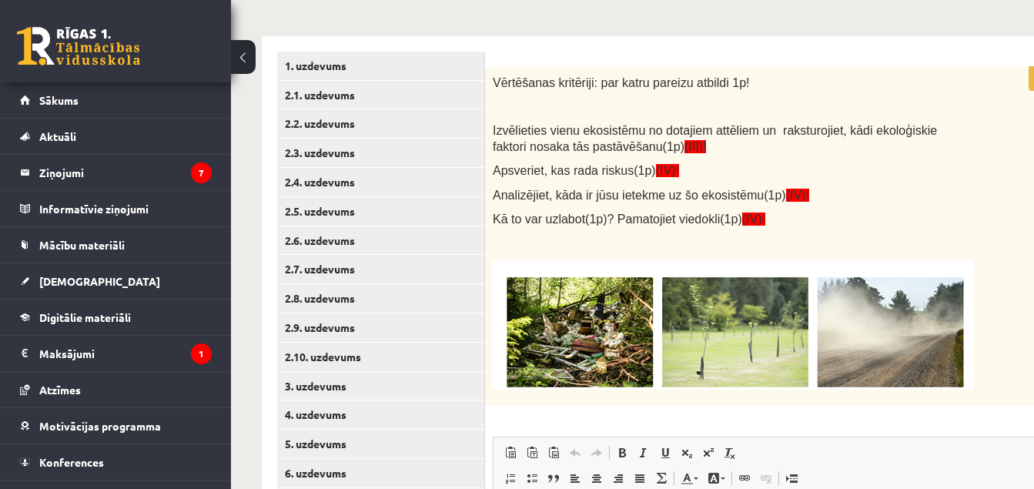
click at [1031, 72] on p "5p" at bounding box center [1040, 78] width 22 height 25
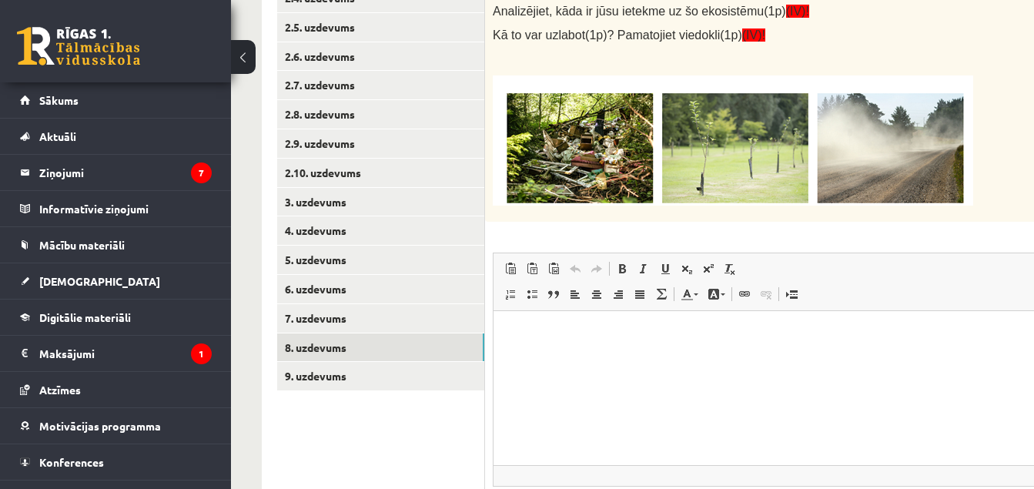
scroll to position [435, 0]
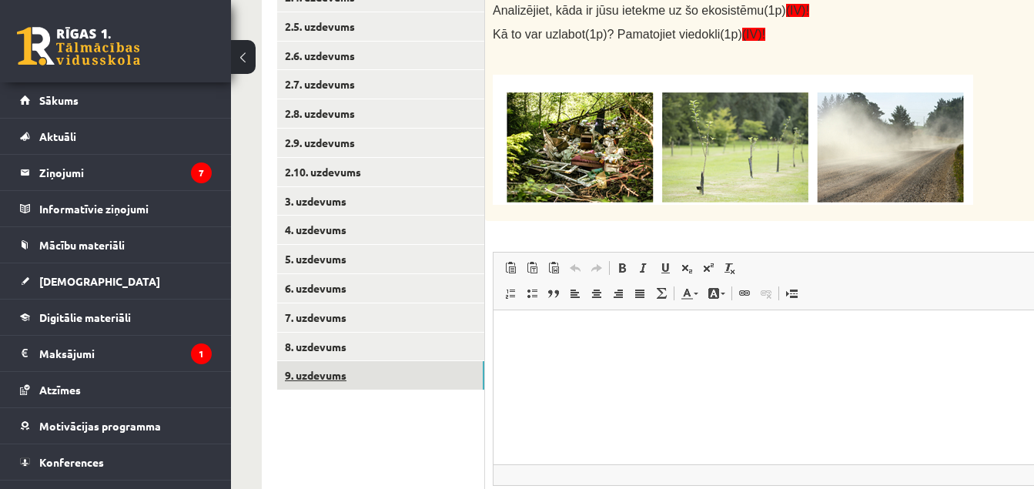
click at [462, 376] on link "9. uzdevums" at bounding box center [380, 375] width 207 height 28
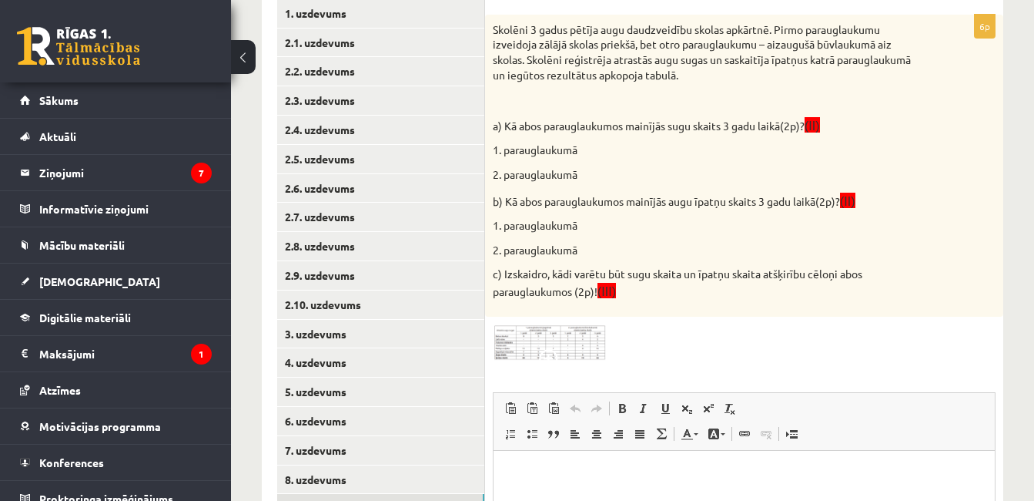
scroll to position [281, 0]
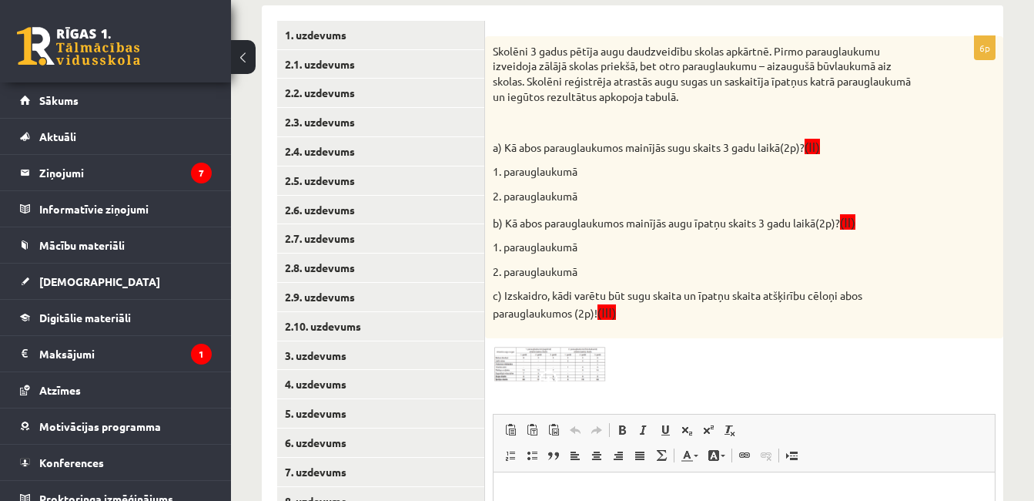
click at [572, 365] on img at bounding box center [551, 365] width 116 height 38
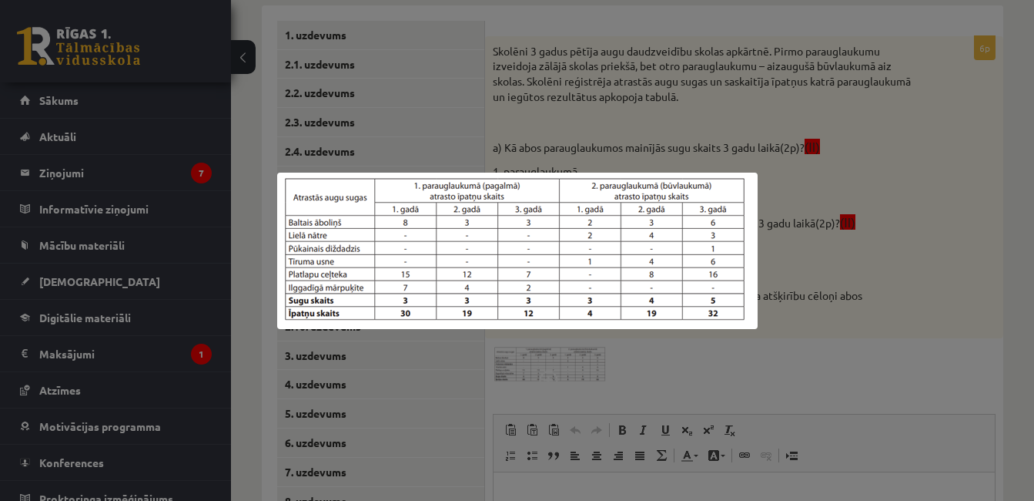
click at [969, 273] on div at bounding box center [517, 250] width 1034 height 501
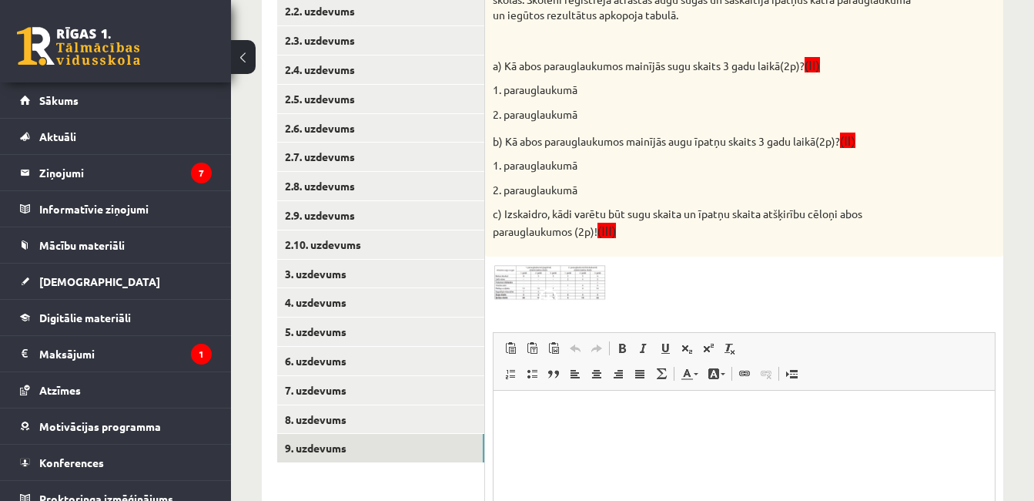
scroll to position [438, 0]
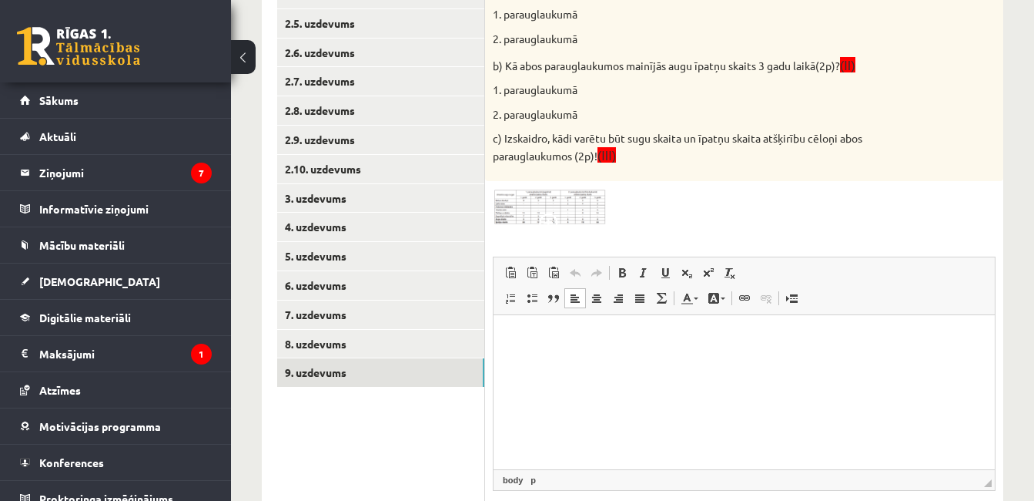
click at [702, 336] on p "Визуальный текстовый редактор, wiswyg-editor-user-answer-47024972664180" at bounding box center [744, 338] width 471 height 16
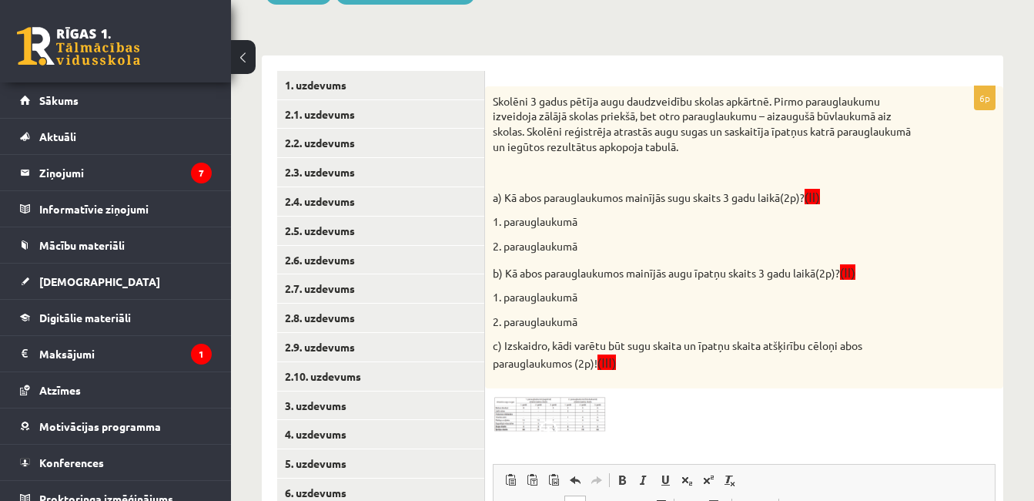
scroll to position [219, 0]
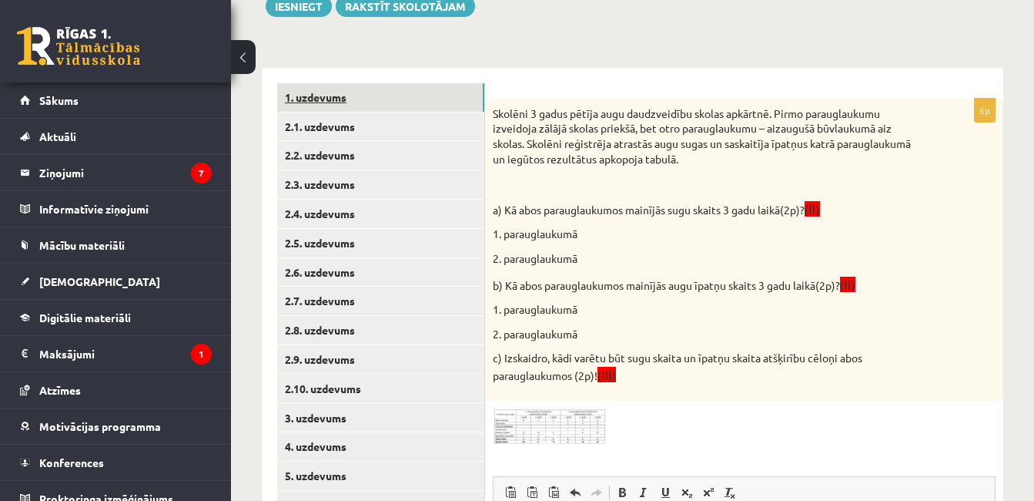
click at [414, 107] on link "1. uzdevums" at bounding box center [380, 97] width 207 height 28
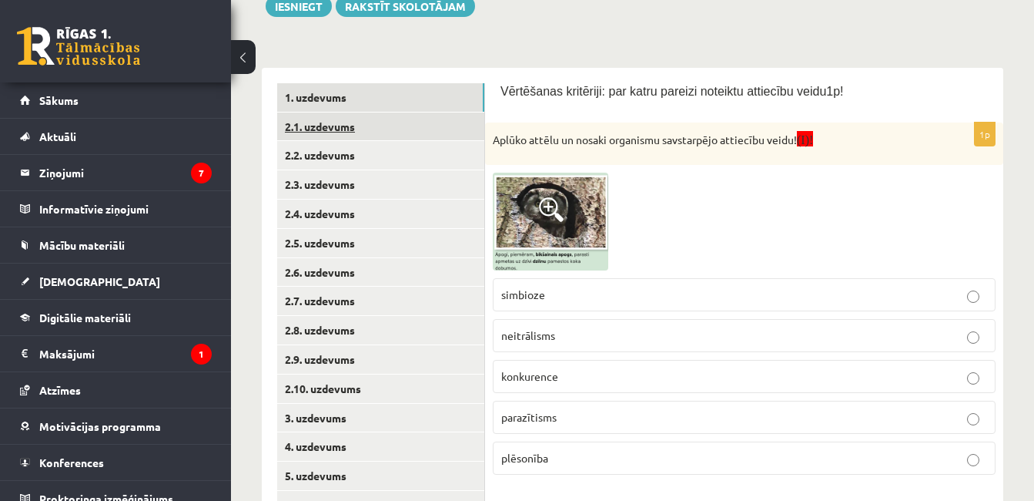
click at [413, 131] on link "2.1. uzdevums" at bounding box center [380, 126] width 207 height 28
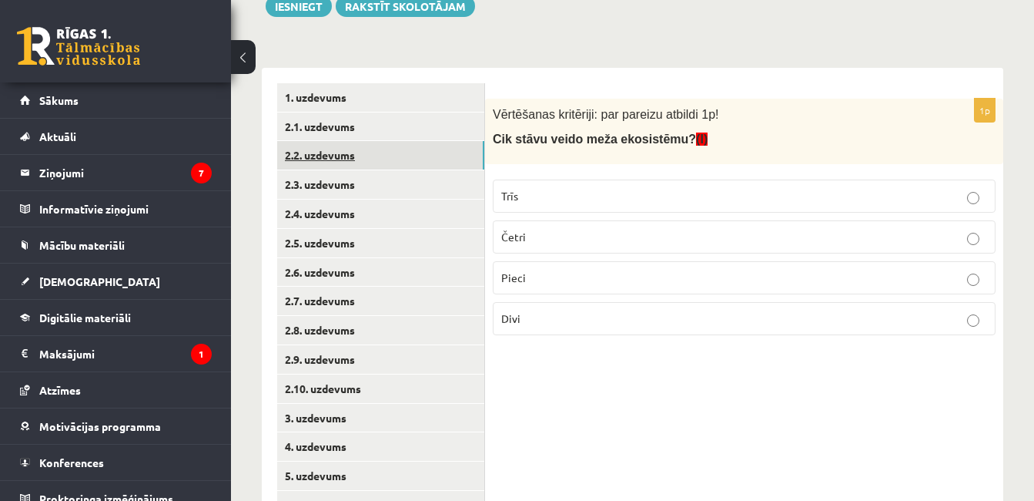
click at [429, 150] on link "2.2. uzdevums" at bounding box center [380, 155] width 207 height 28
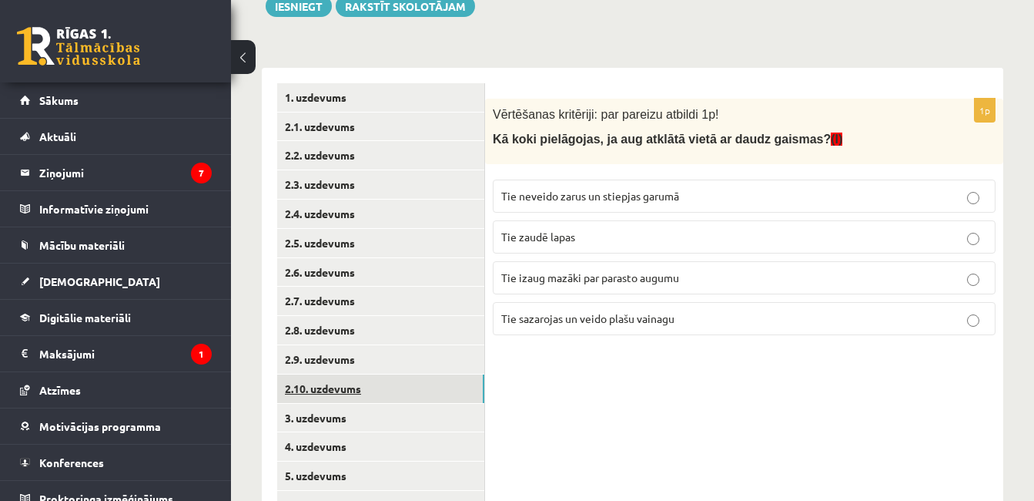
click at [387, 393] on link "2.10. uzdevums" at bounding box center [380, 388] width 207 height 28
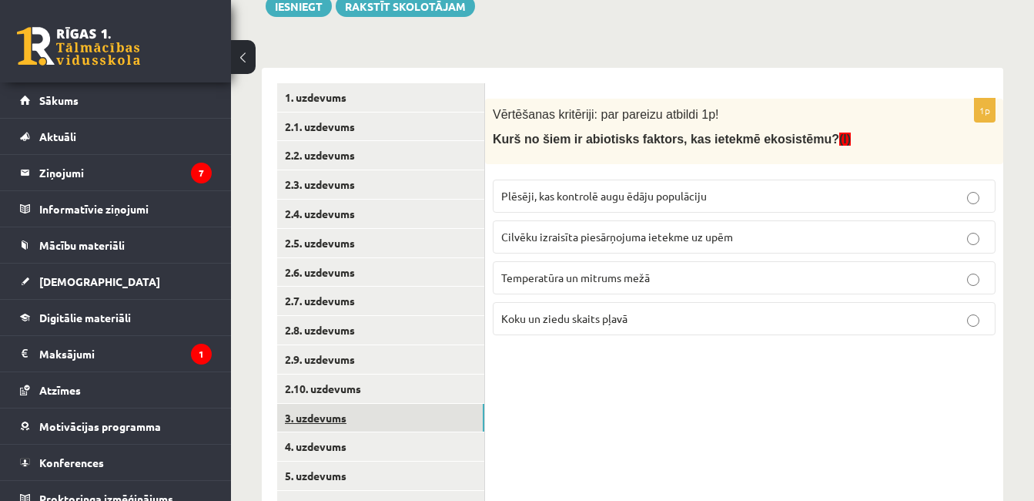
click at [387, 408] on link "3. uzdevums" at bounding box center [380, 418] width 207 height 28
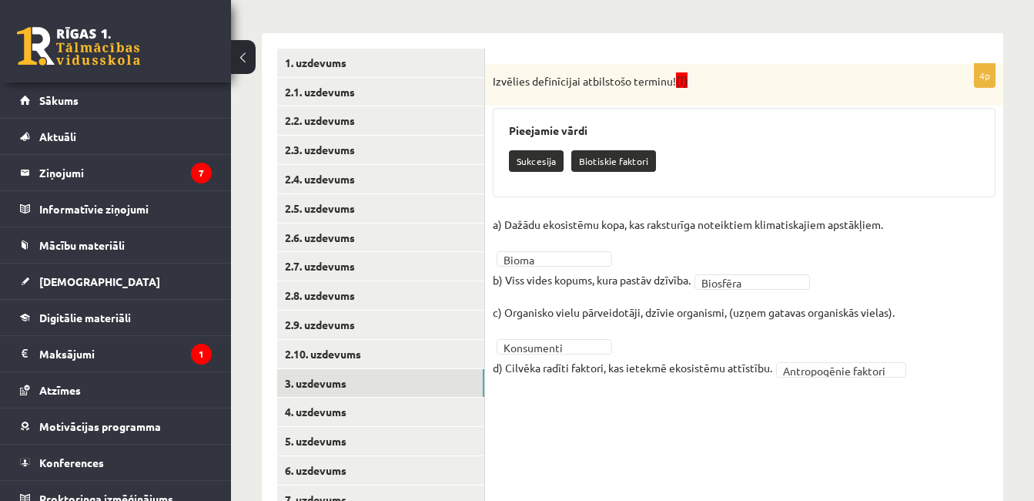
scroll to position [325, 0]
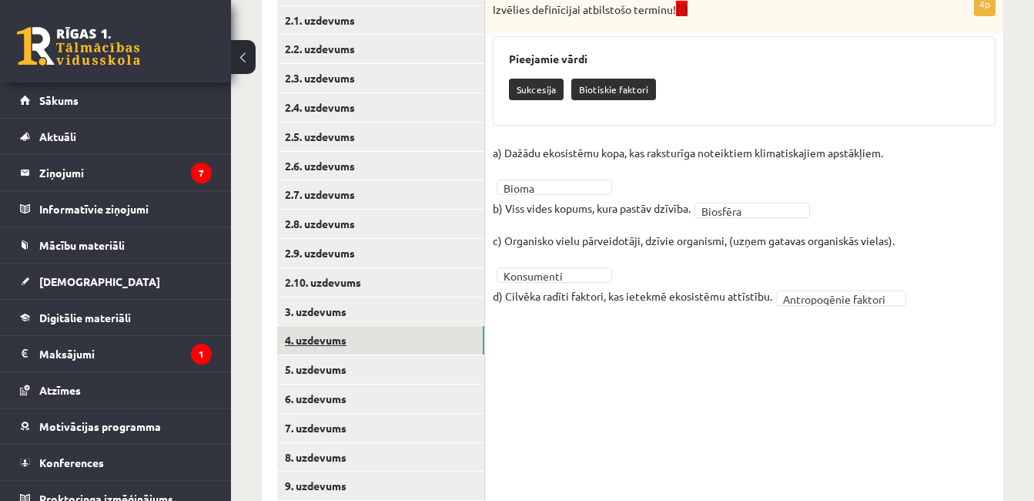
click at [424, 340] on link "4. uzdevums" at bounding box center [380, 340] width 207 height 28
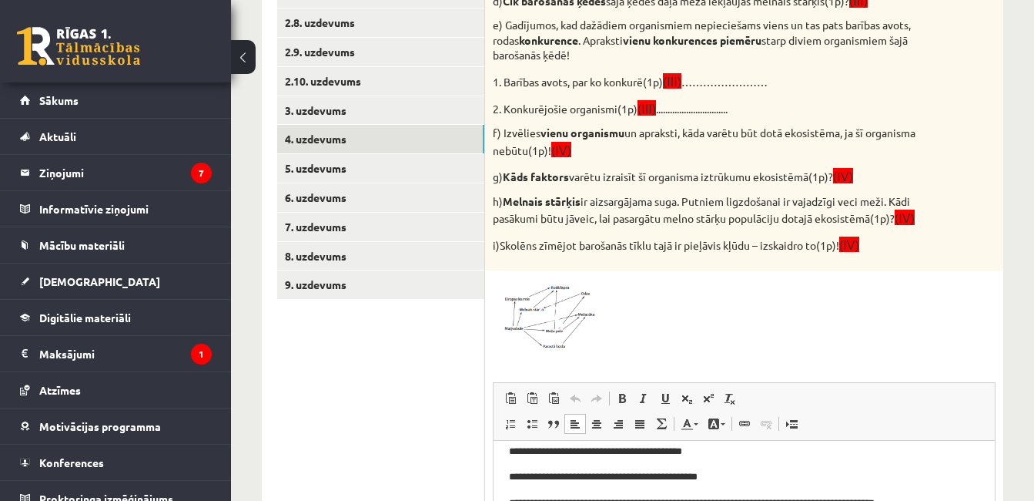
scroll to position [458, 0]
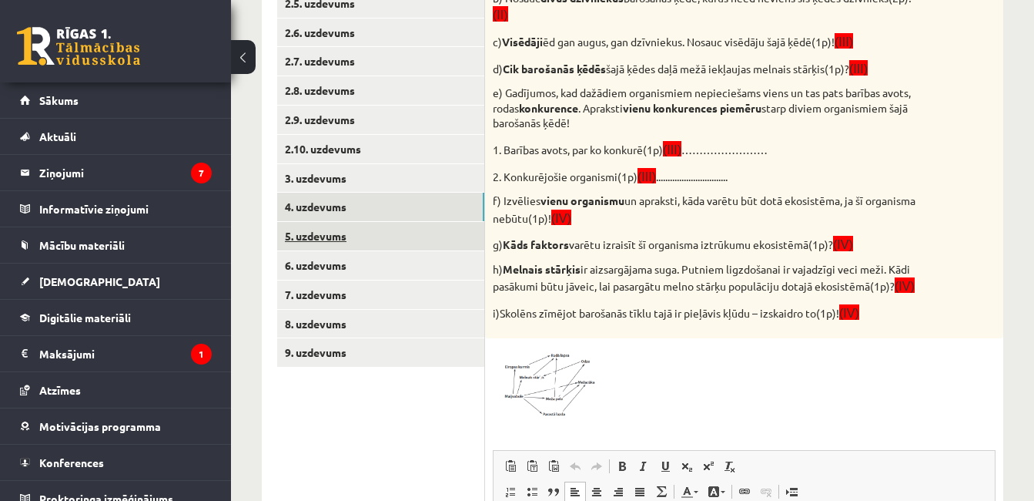
drag, startPoint x: 1038, startPoint y: 288, endPoint x: 465, endPoint y: 240, distance: 575.1
click at [465, 240] on link "5. uzdevums" at bounding box center [380, 236] width 207 height 28
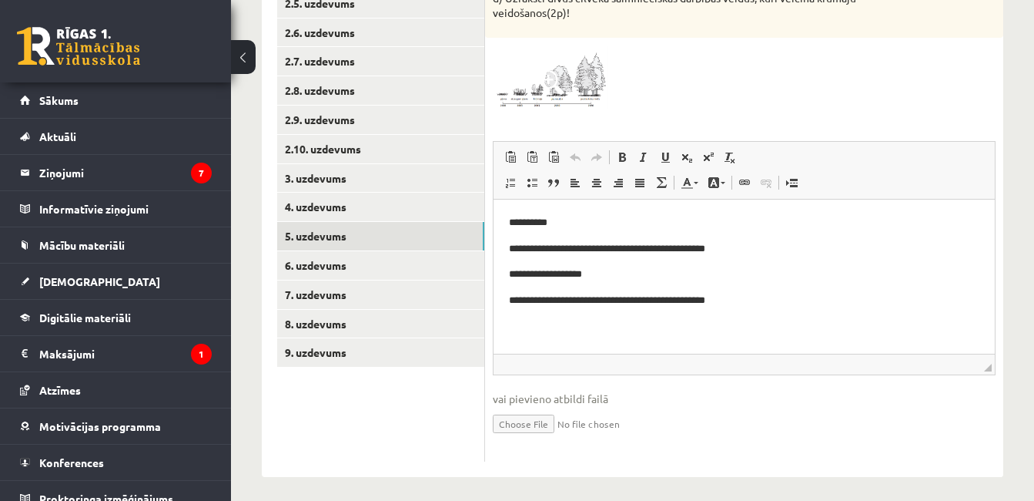
scroll to position [0, 0]
click at [444, 260] on link "6. uzdevums" at bounding box center [380, 265] width 207 height 28
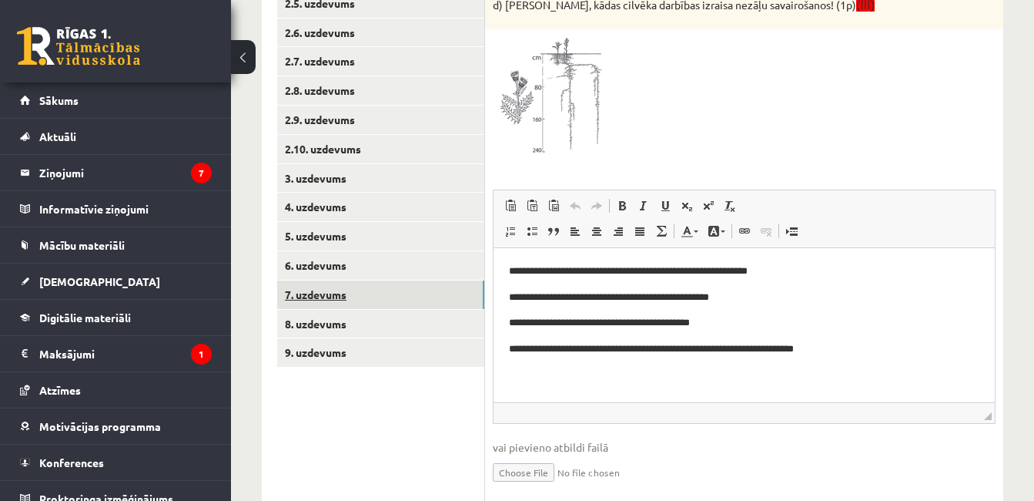
click at [456, 296] on link "7. uzdevums" at bounding box center [380, 294] width 207 height 28
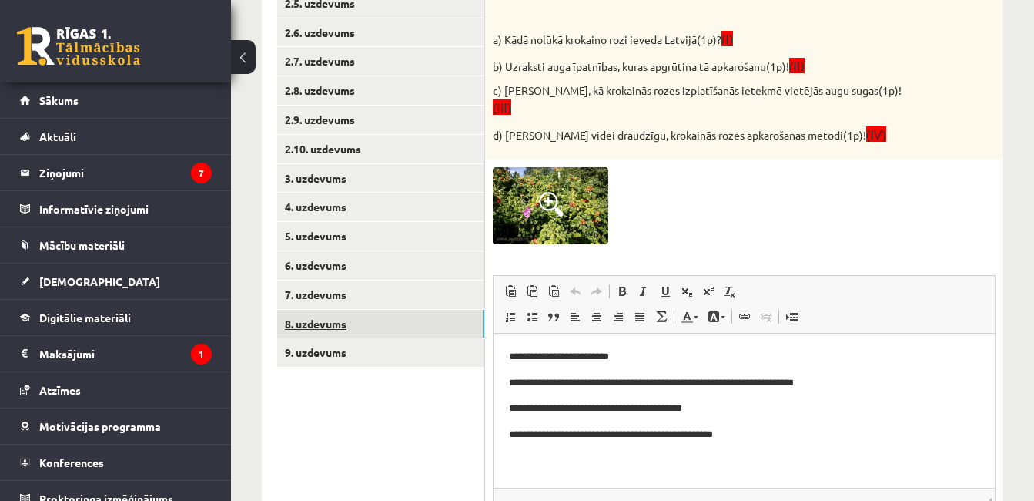
click at [454, 317] on link "8. uzdevums" at bounding box center [380, 324] width 207 height 28
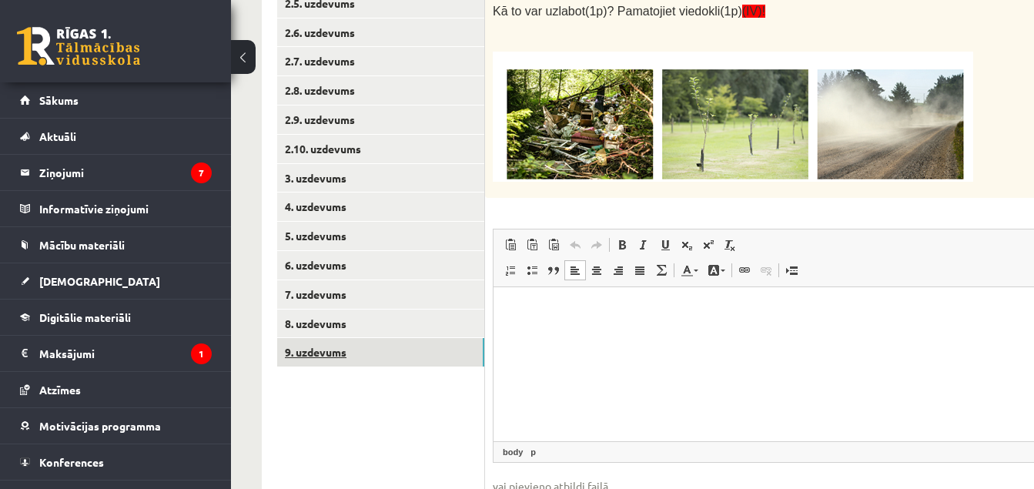
click at [477, 353] on link "9. uzdevums" at bounding box center [380, 352] width 207 height 28
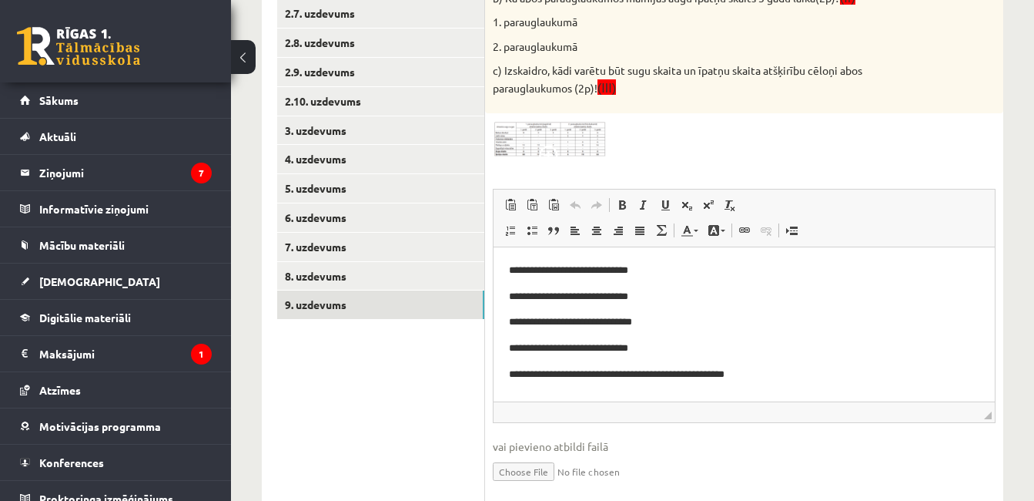
scroll to position [508, 0]
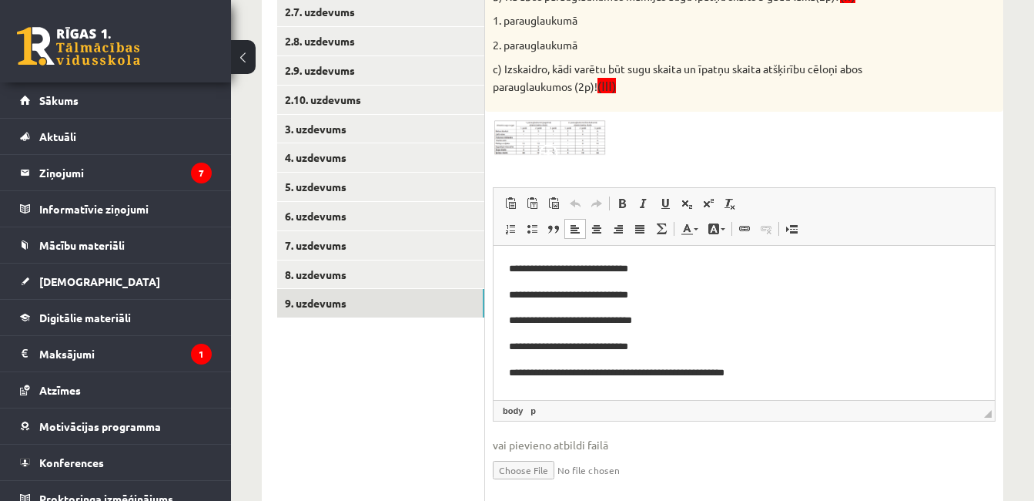
click at [673, 368] on p "**********" at bounding box center [744, 373] width 471 height 16
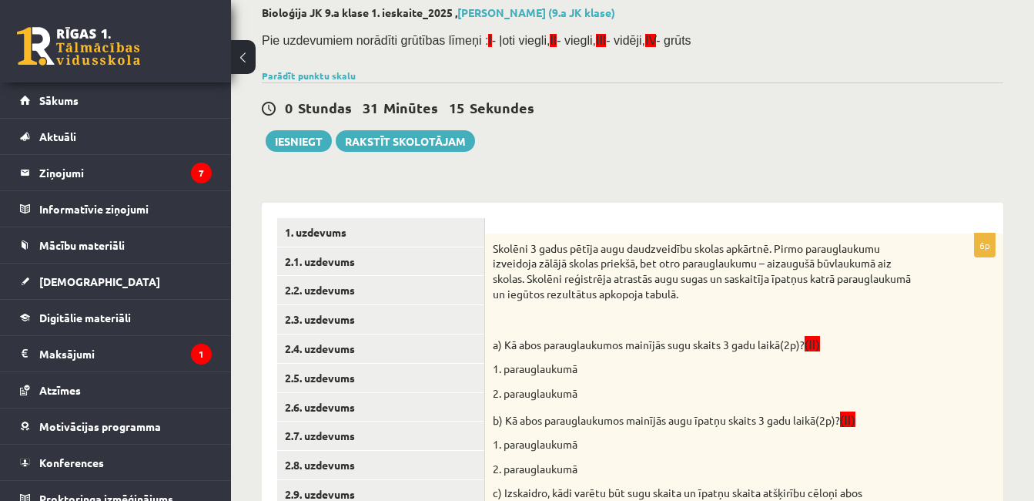
scroll to position [0, 0]
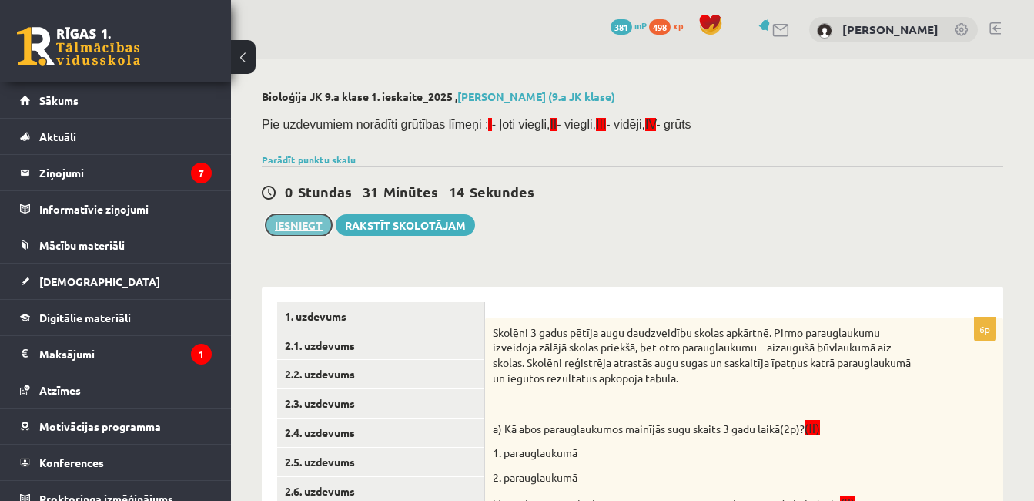
click at [301, 220] on button "Iesniegt" at bounding box center [299, 225] width 66 height 22
